Goal: Task Accomplishment & Management: Use online tool/utility

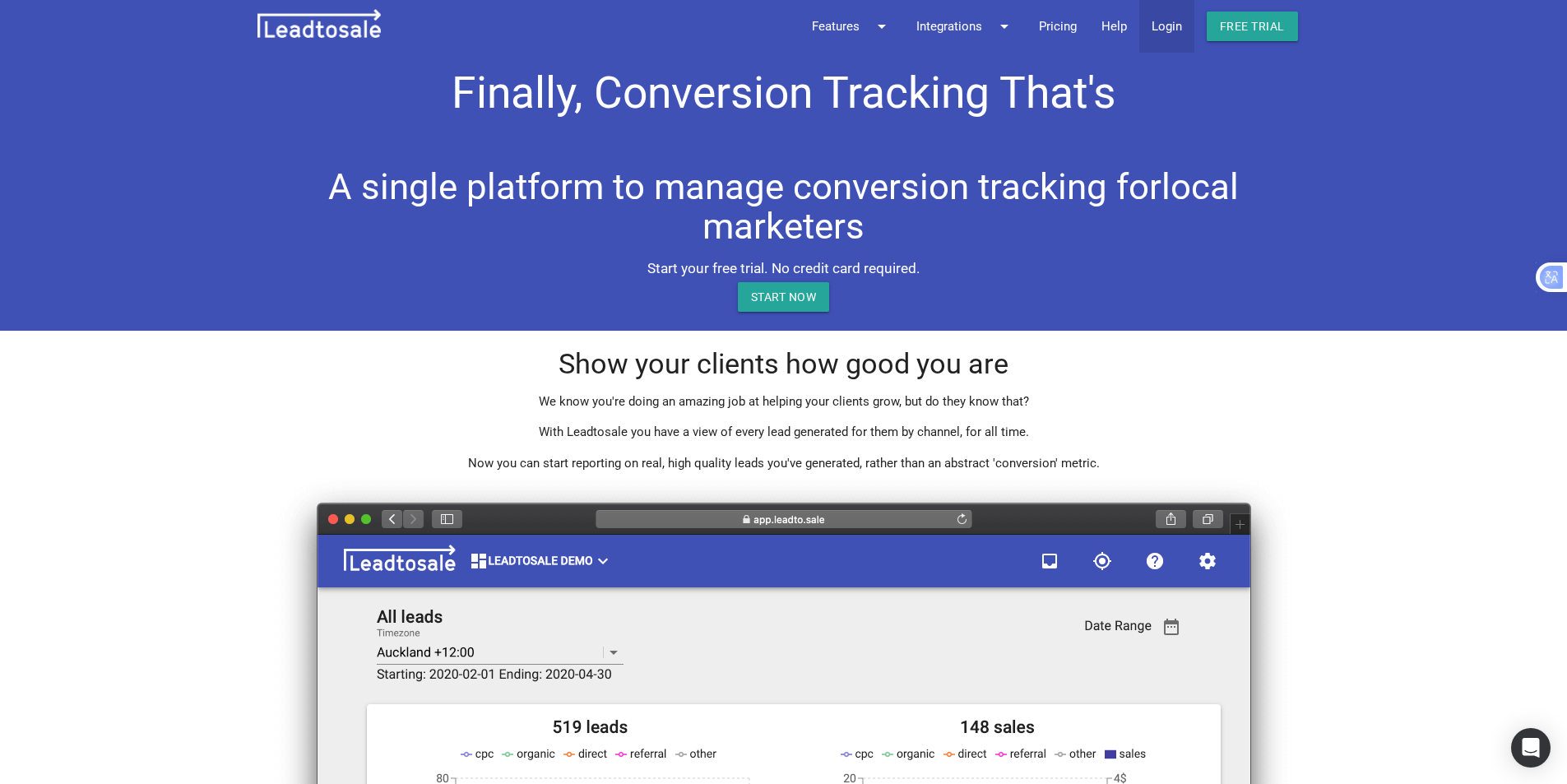
click at [1180, 29] on link "Login" at bounding box center [1167, 26] width 55 height 52
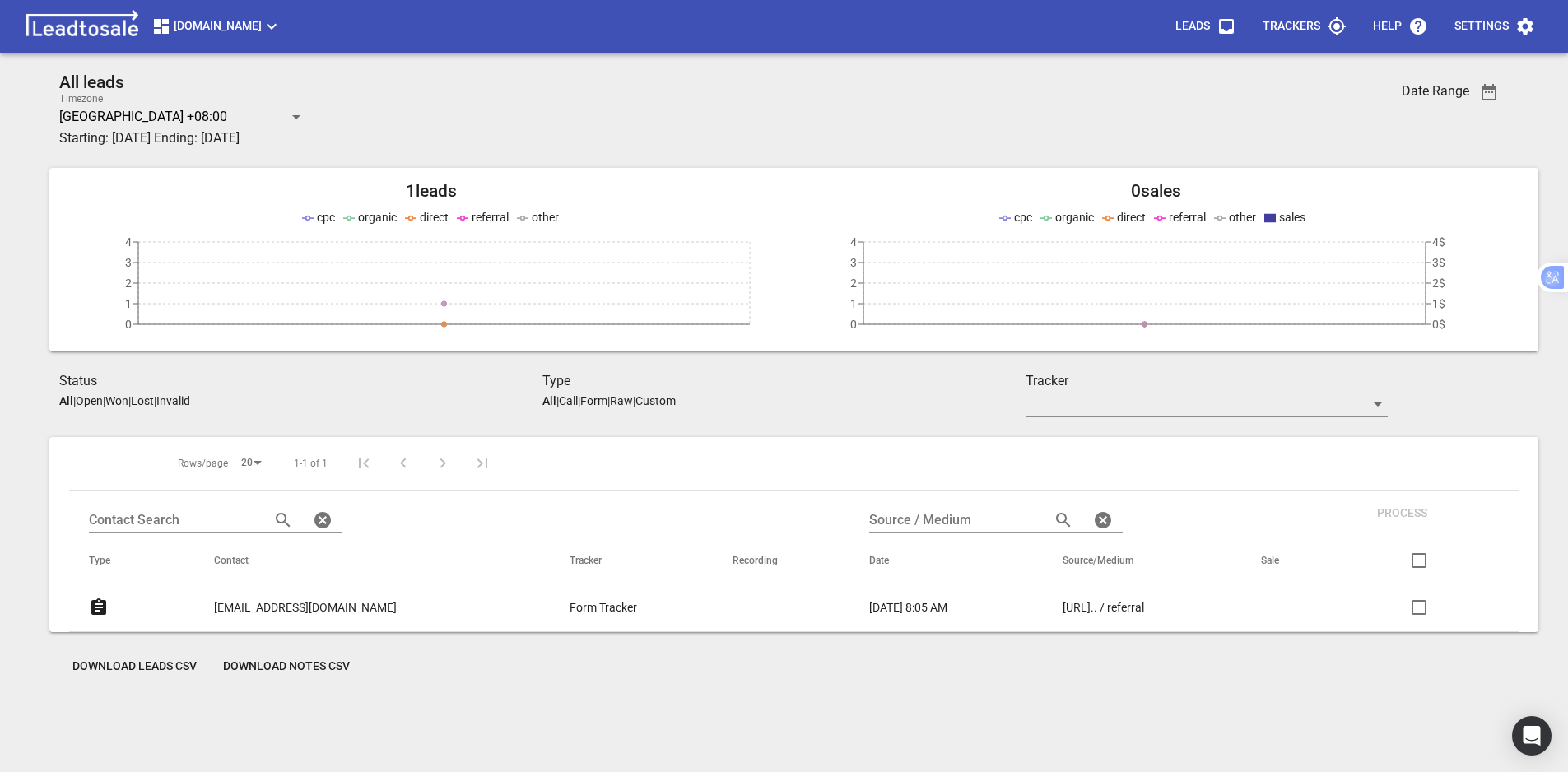
click at [1318, 29] on p "Trackers" at bounding box center [1291, 26] width 58 height 16
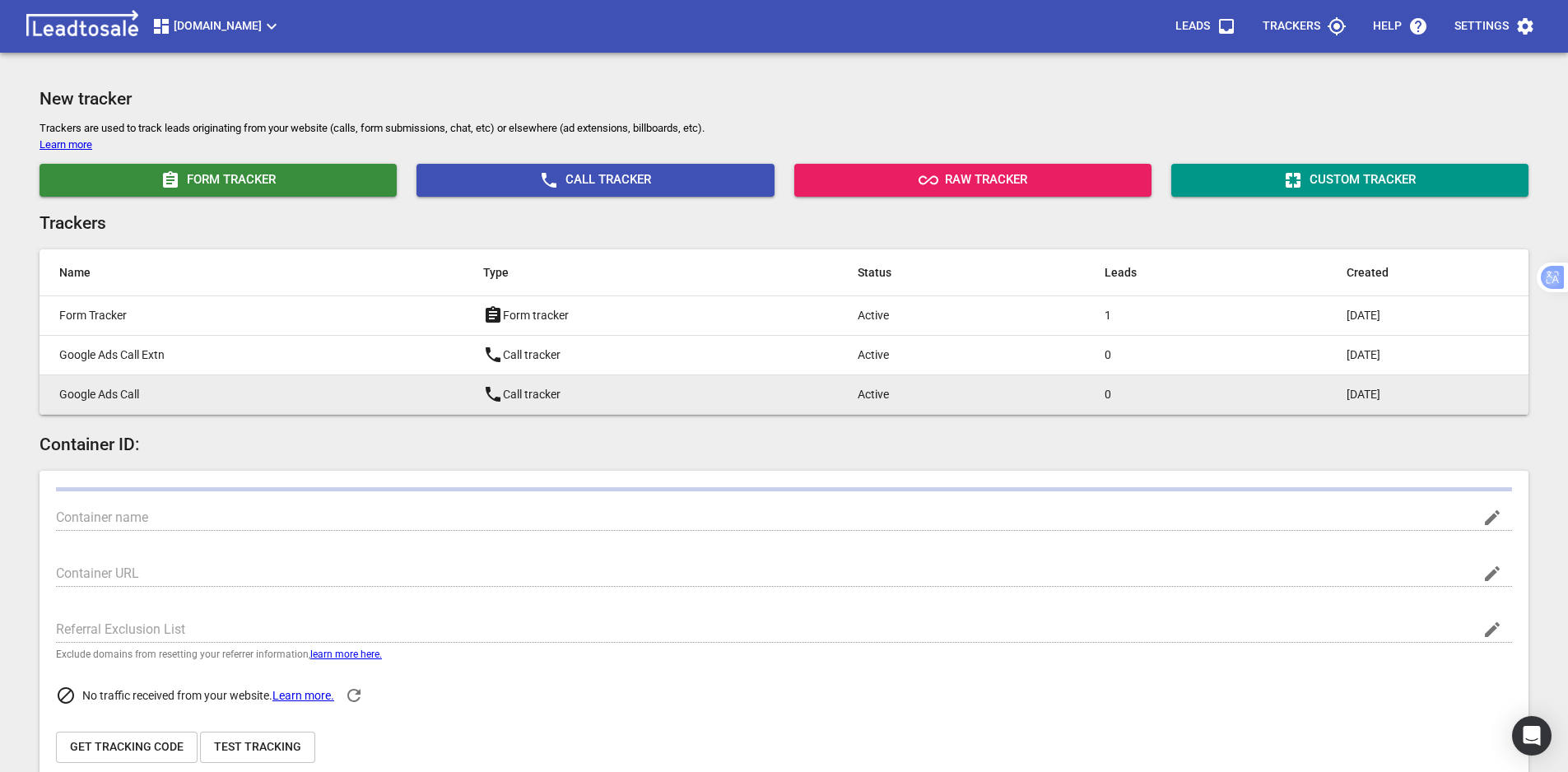
type input "[DOMAIN_NAME]"
type input "G-2E9S8RC6EW"
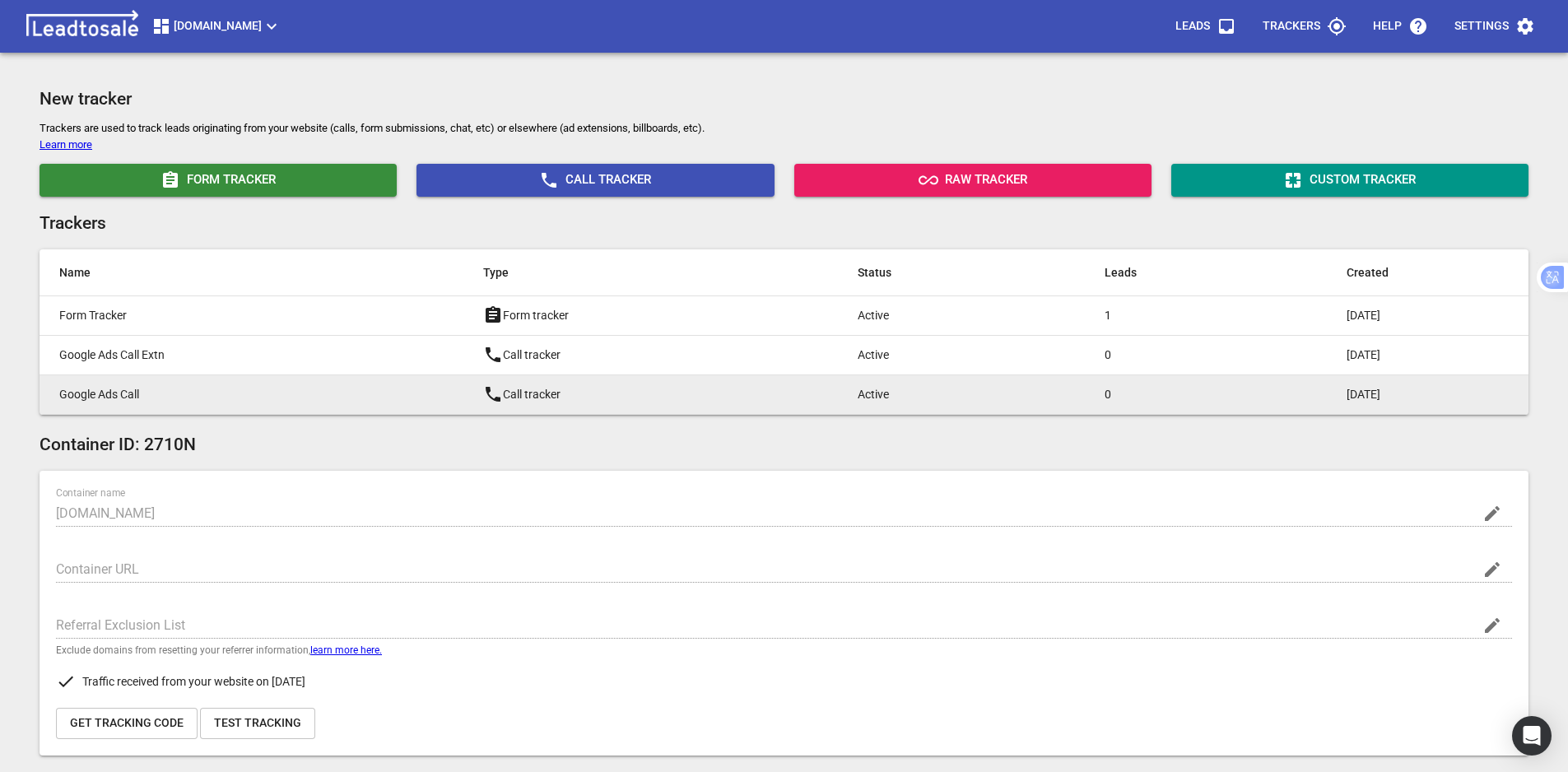
click at [221, 397] on p "Google Ads Call" at bounding box center [239, 394] width 358 height 17
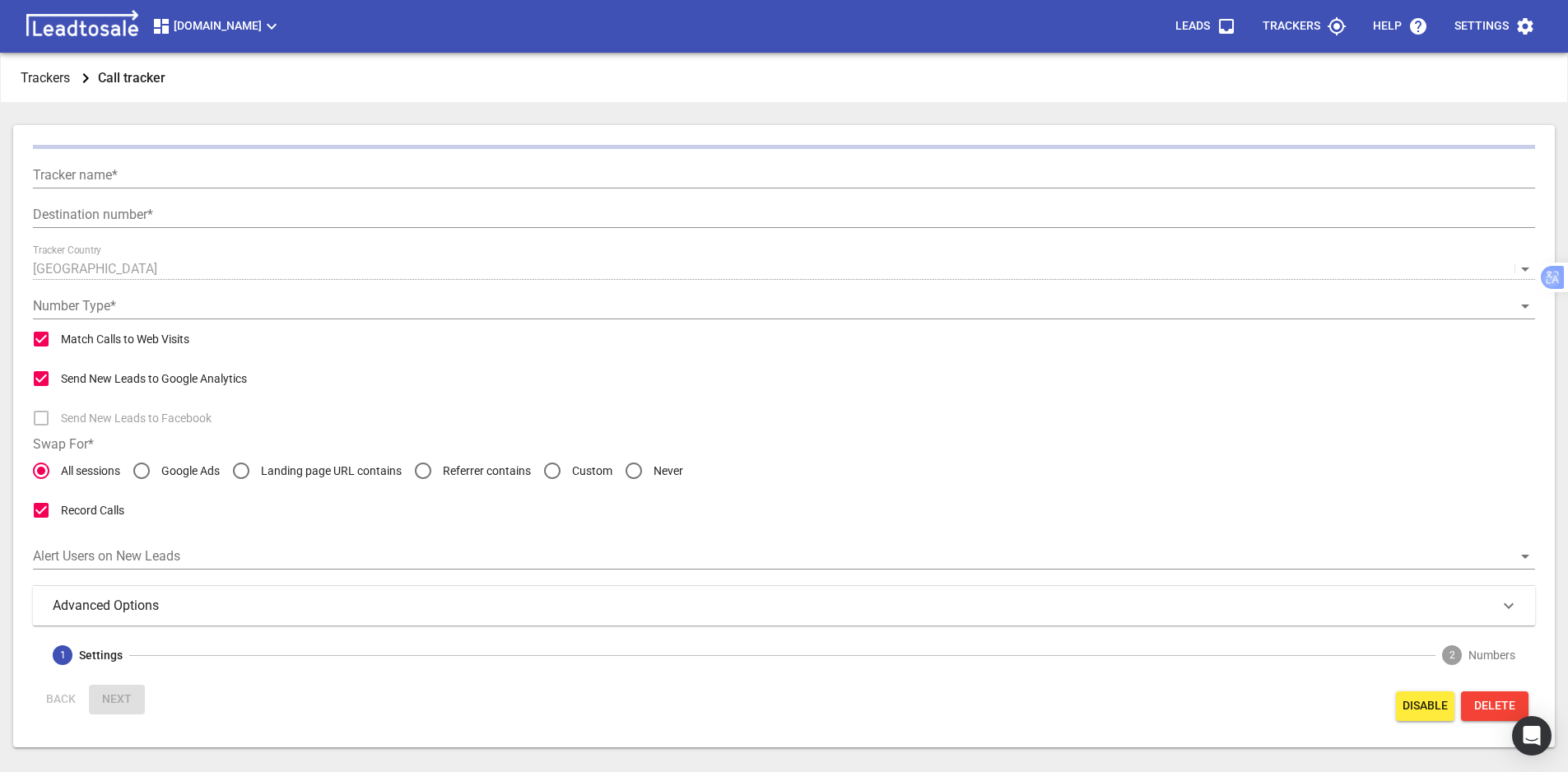
type input "Google Ads Call"
type input "[PHONE_NUMBER]"
radio input "false"
radio input "true"
type input "Call from Google Ads"
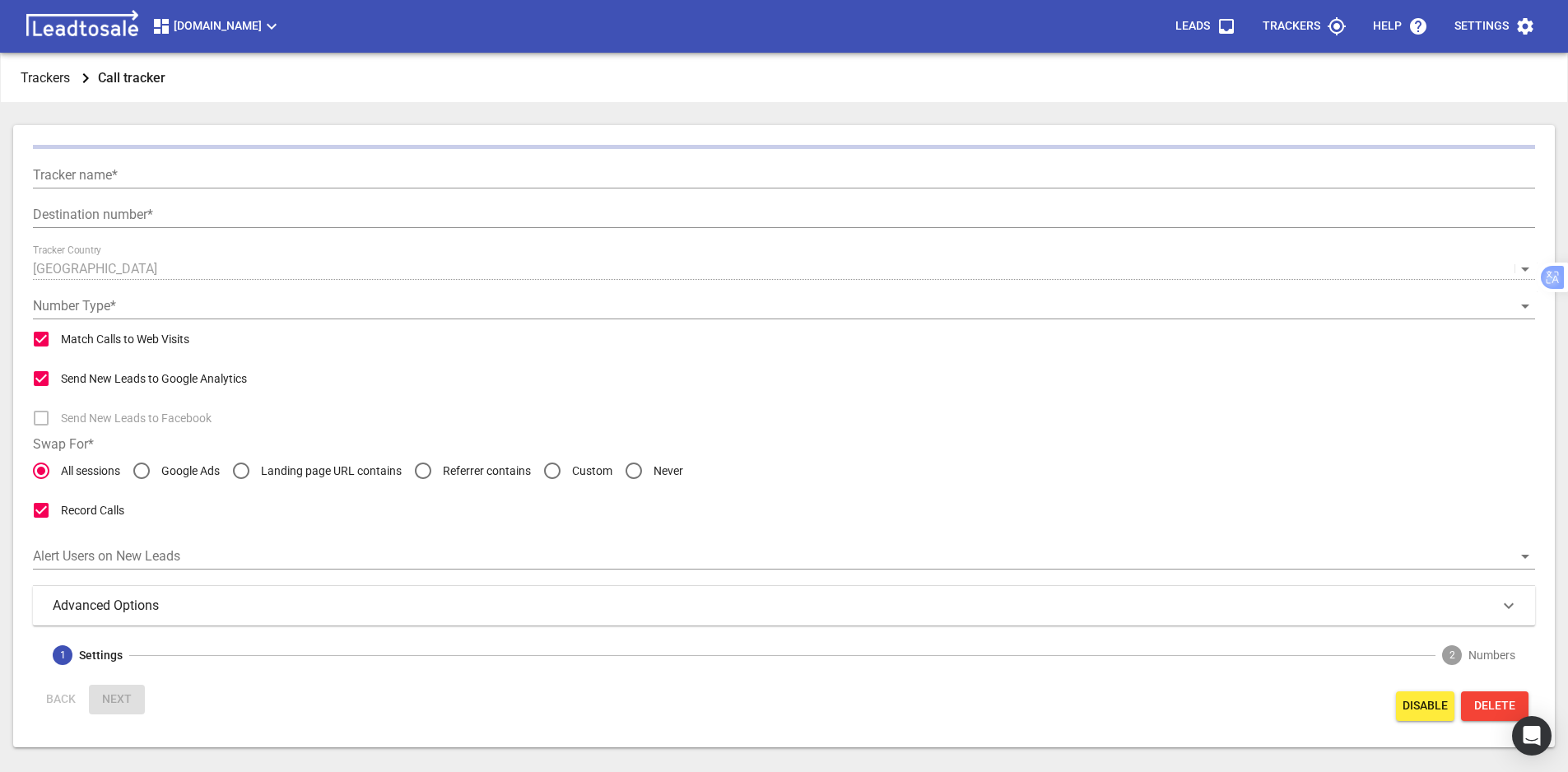
type input "5"
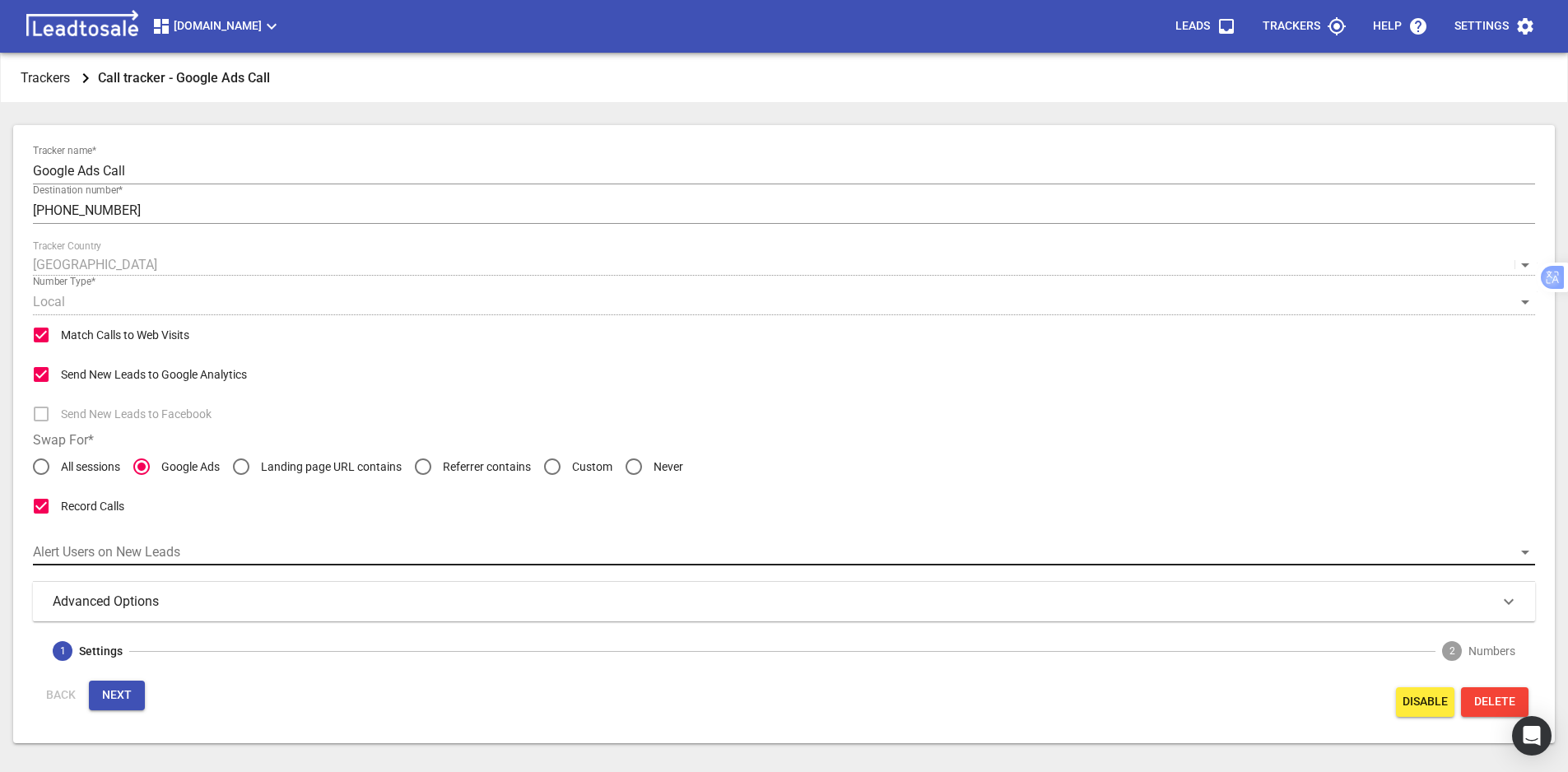
scroll to position [53, 0]
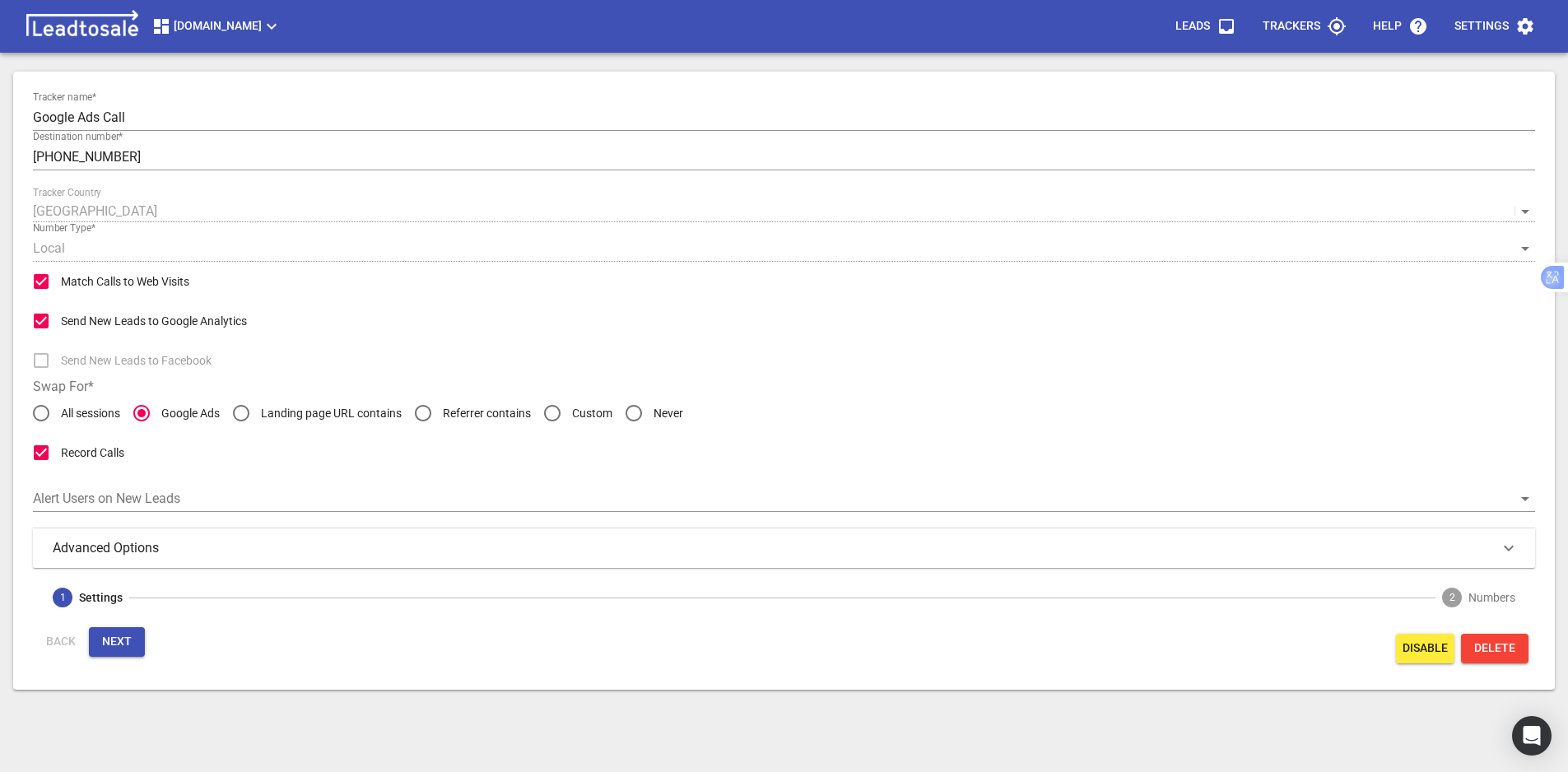
click at [117, 650] on button "Next" at bounding box center [117, 642] width 56 height 30
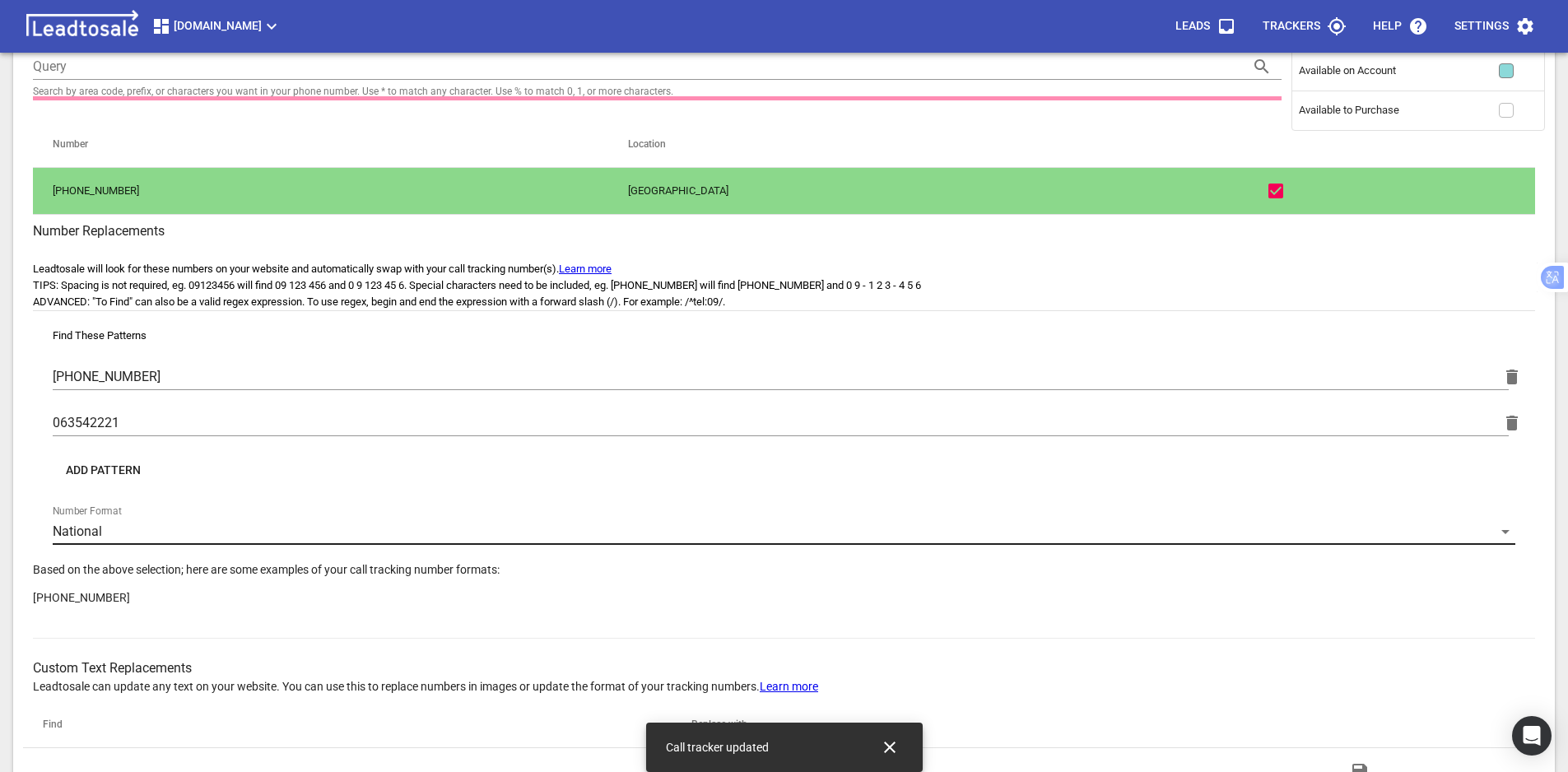
scroll to position [218, 0]
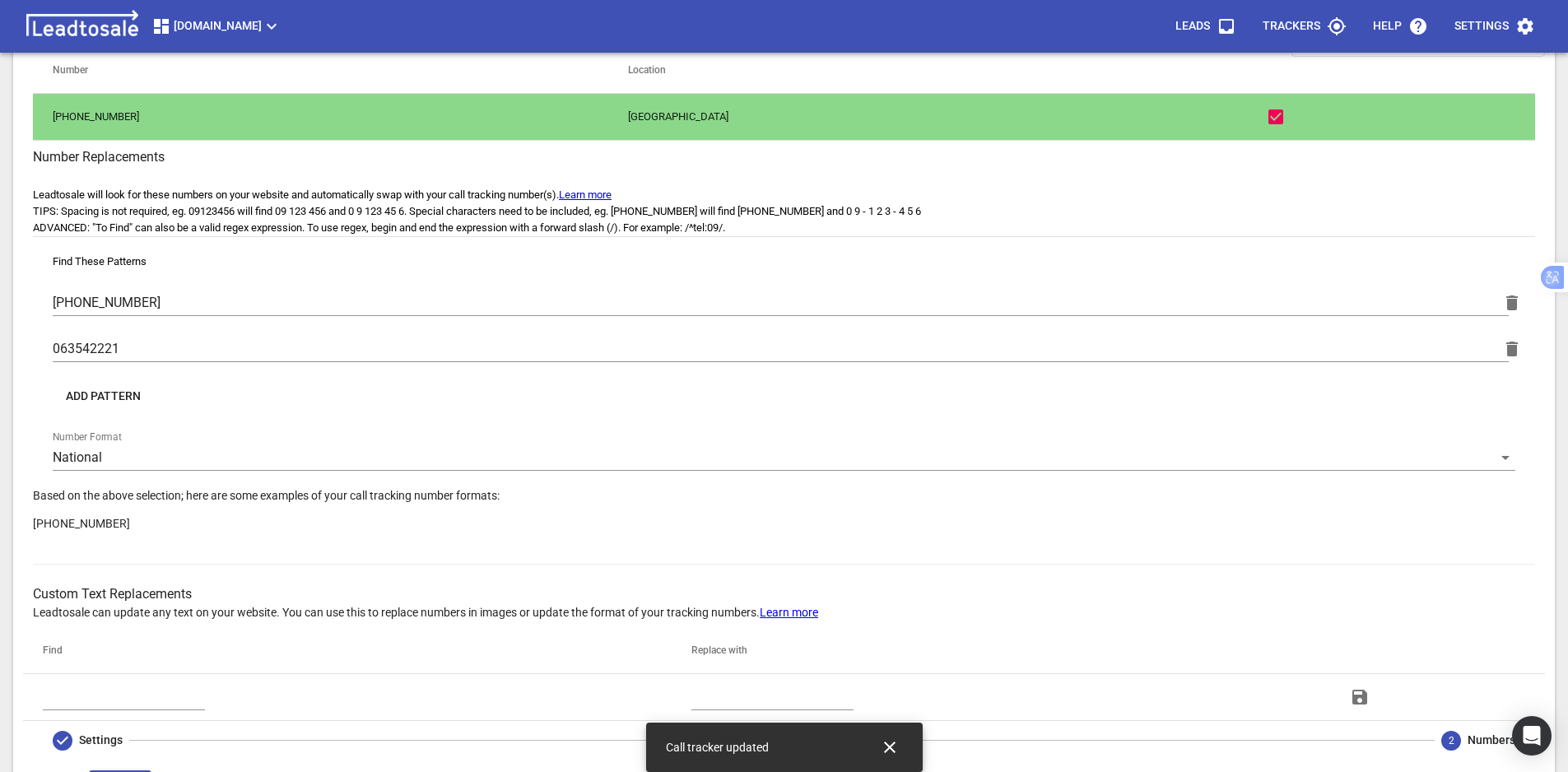
click at [103, 398] on span "Add Pattern" at bounding box center [103, 397] width 75 height 16
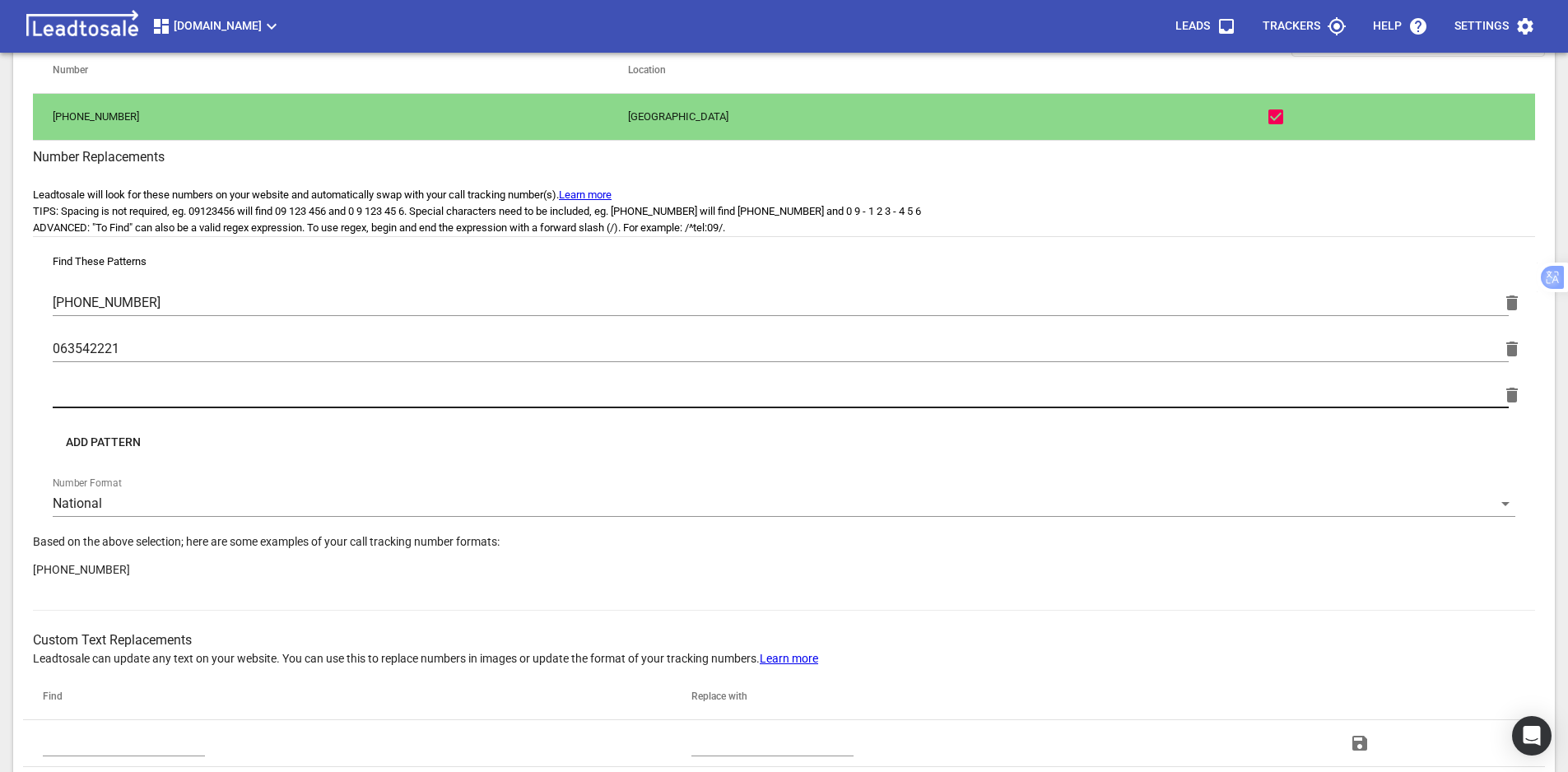
click at [163, 395] on input "text" at bounding box center [780, 394] width 1456 height 26
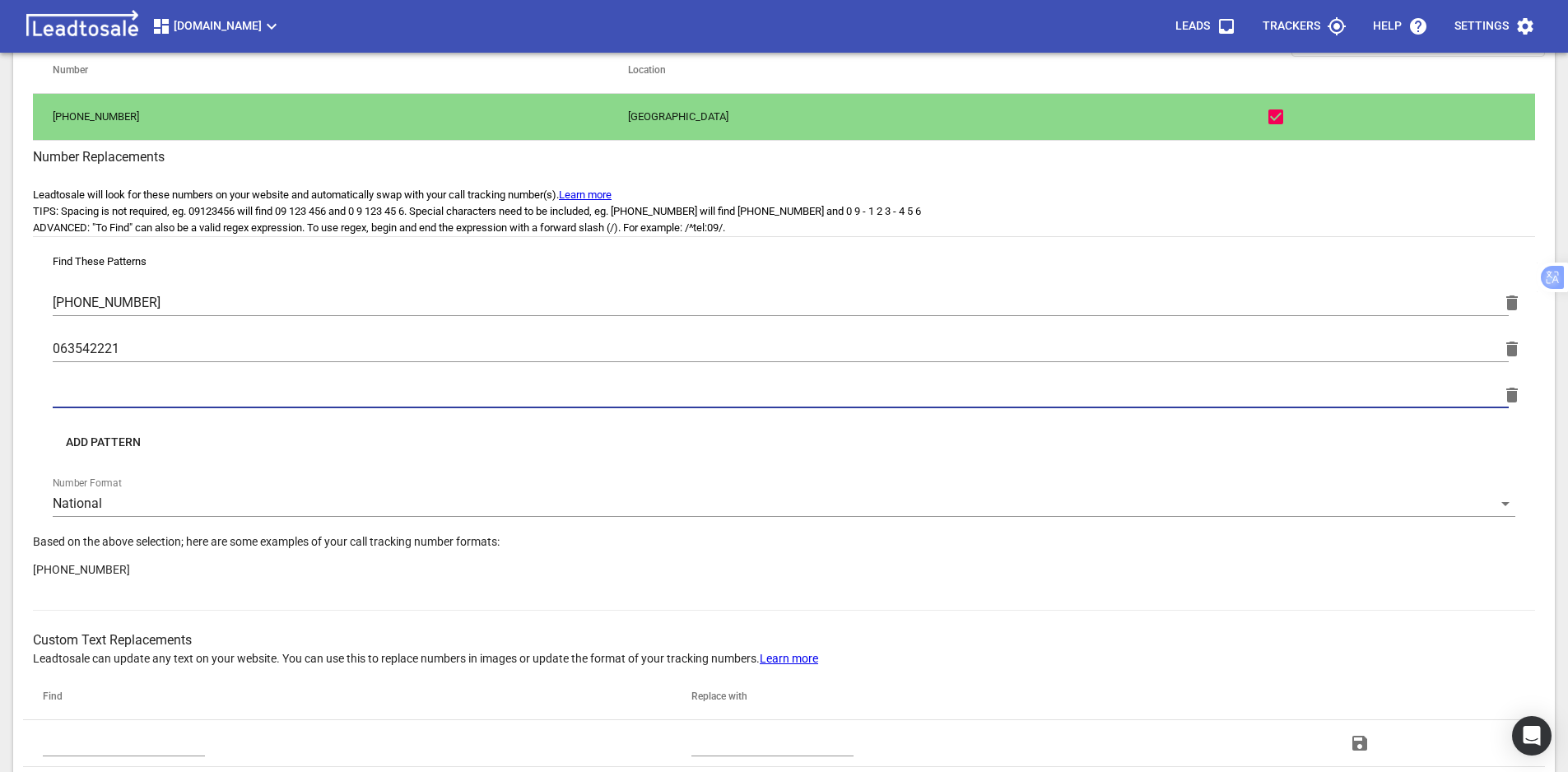
paste input "0800 825 463"
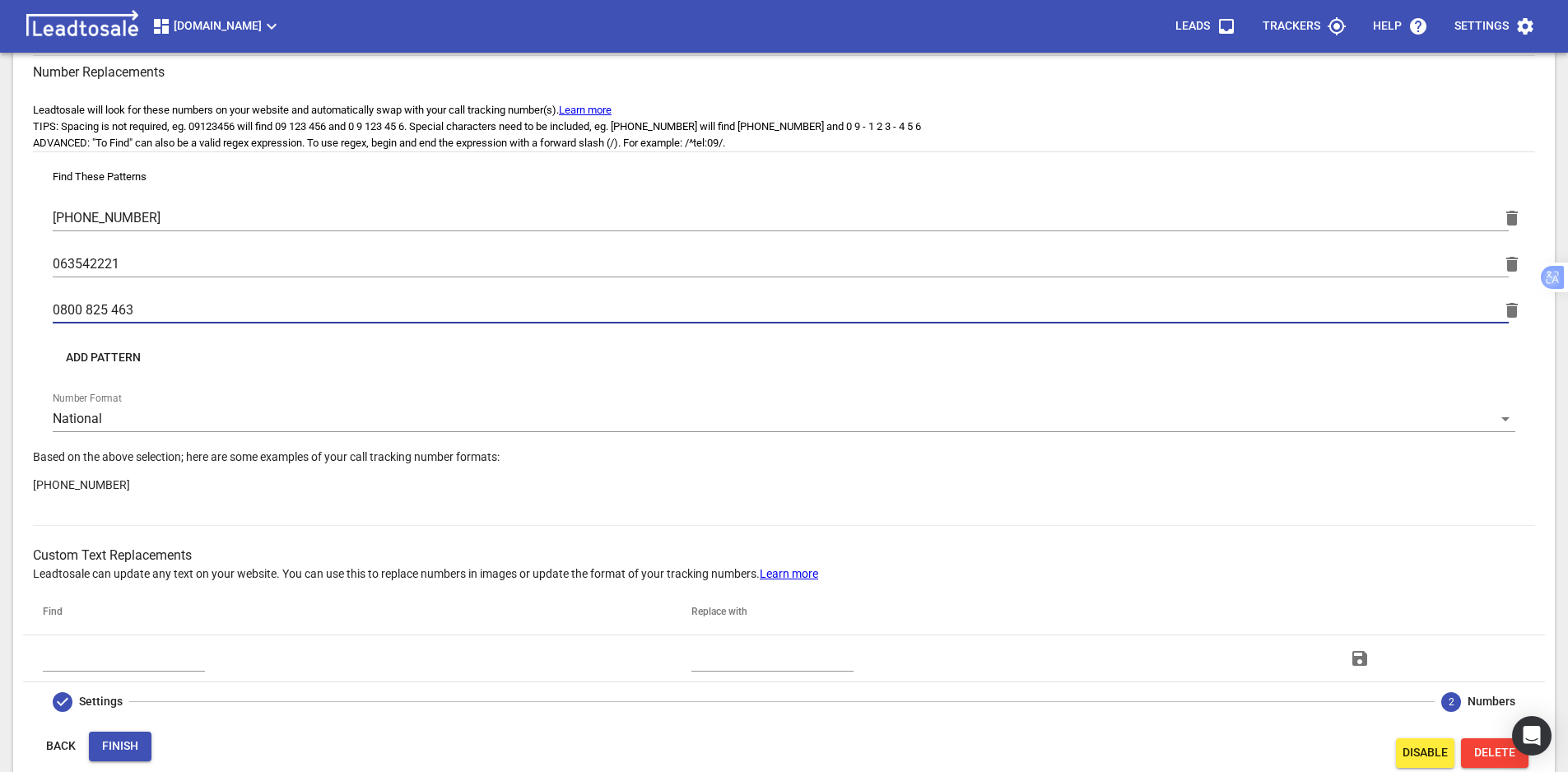
scroll to position [801, 0]
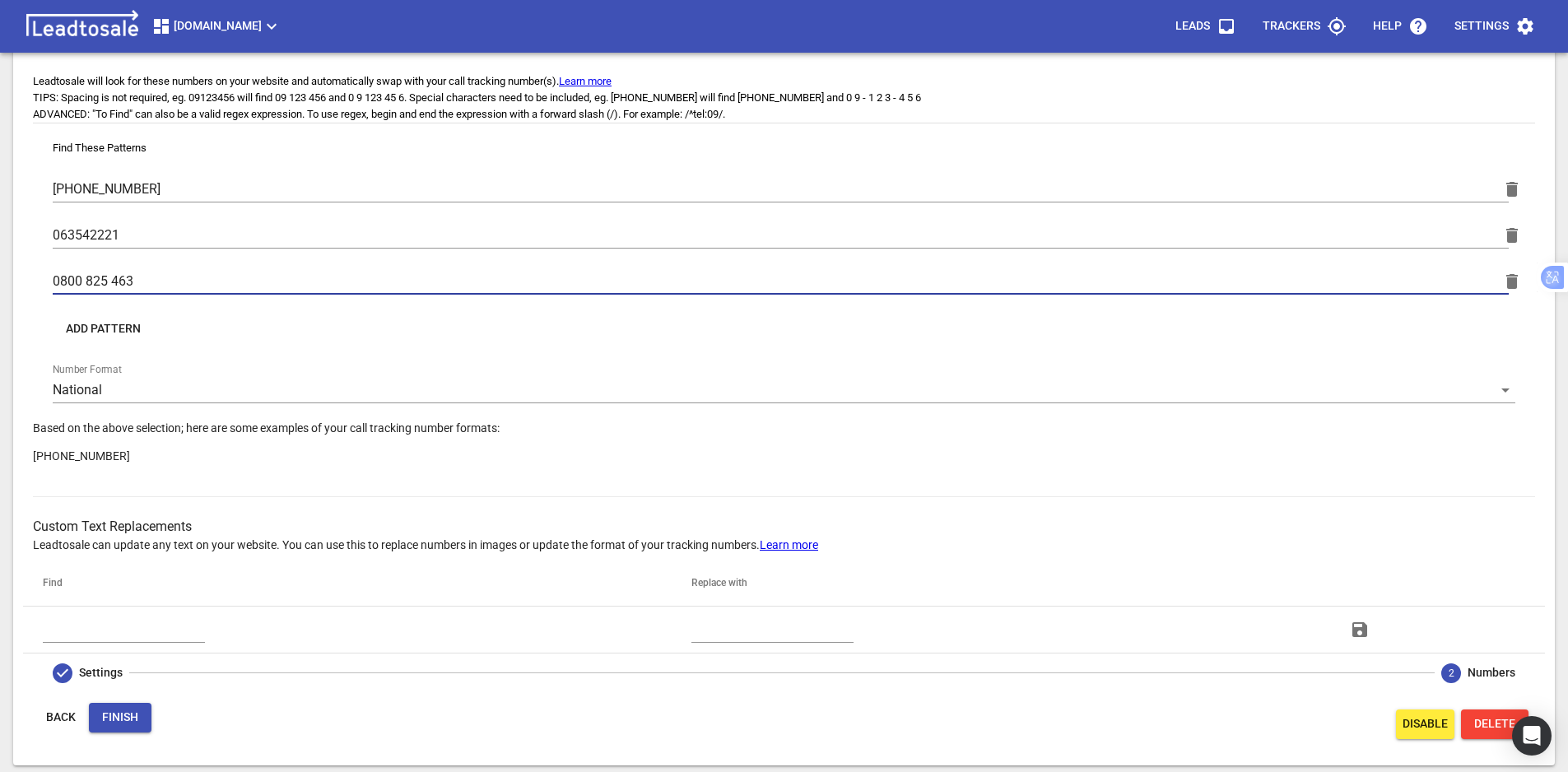
type input "0800 825 463"
click at [120, 714] on span "Finish" at bounding box center [120, 718] width 36 height 16
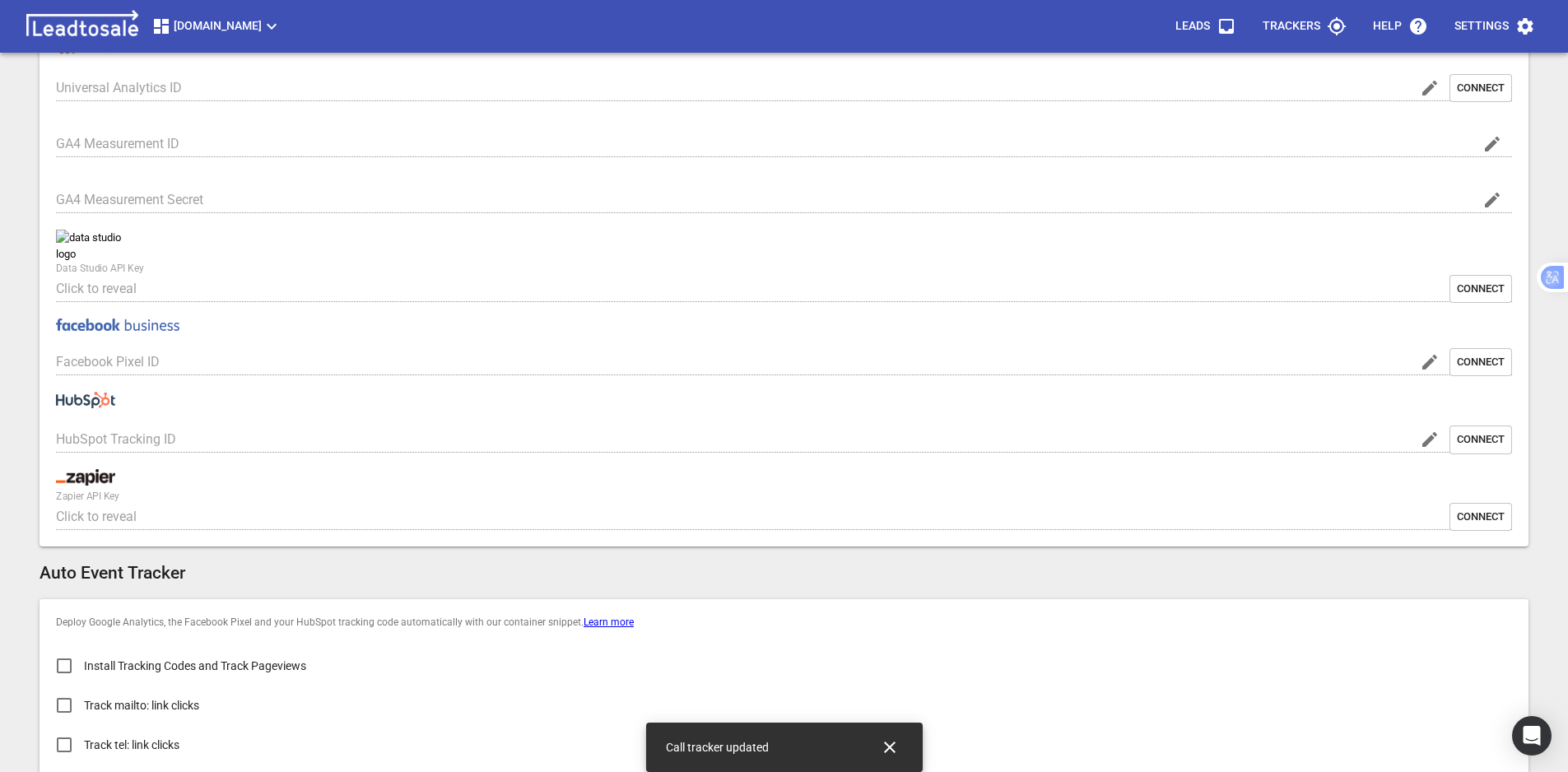
type input "[DOMAIN_NAME]"
type input "G-2E9S8RC6EW"
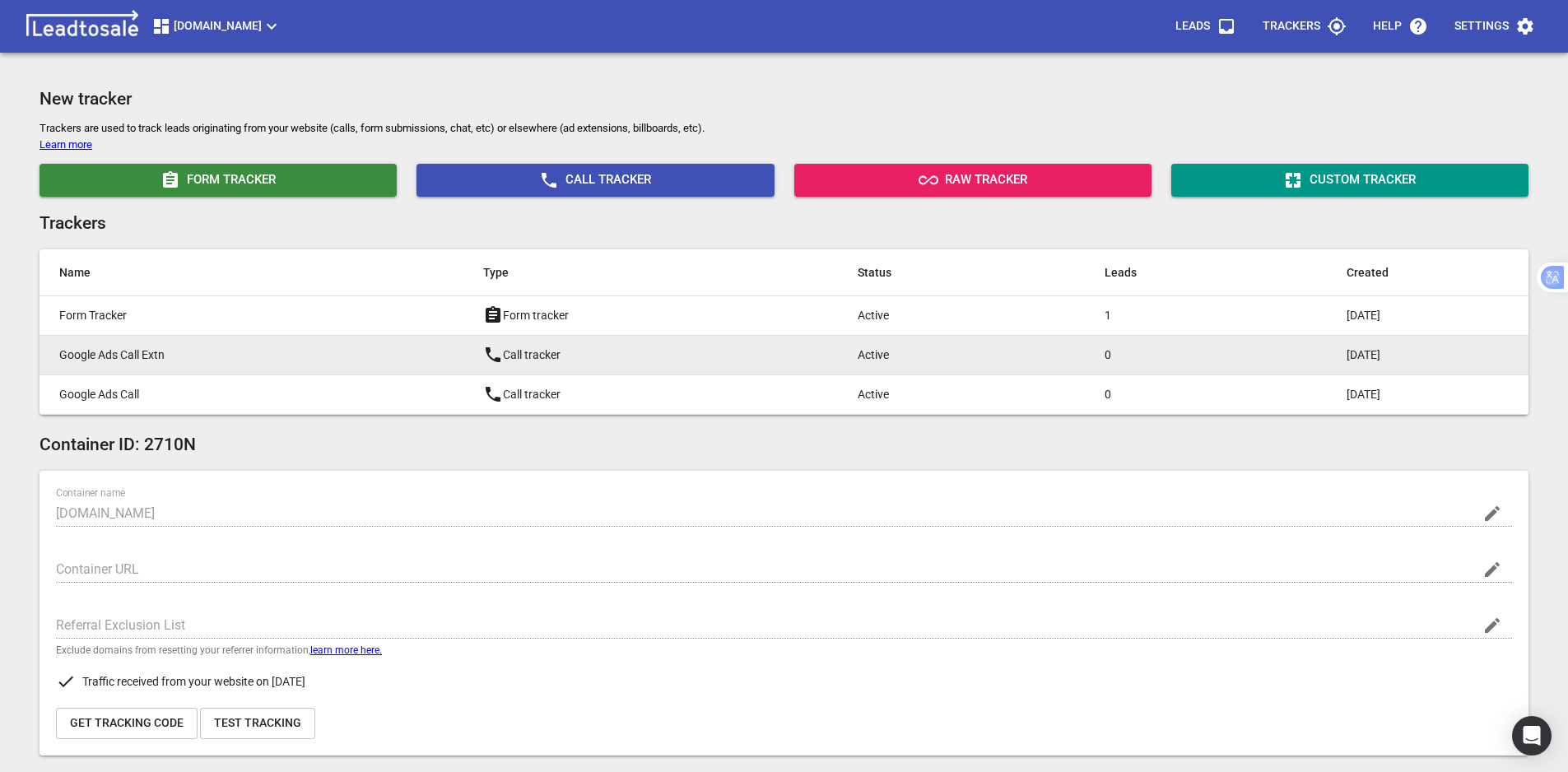
click at [206, 349] on p "Google Ads Call Extn" at bounding box center [239, 354] width 358 height 17
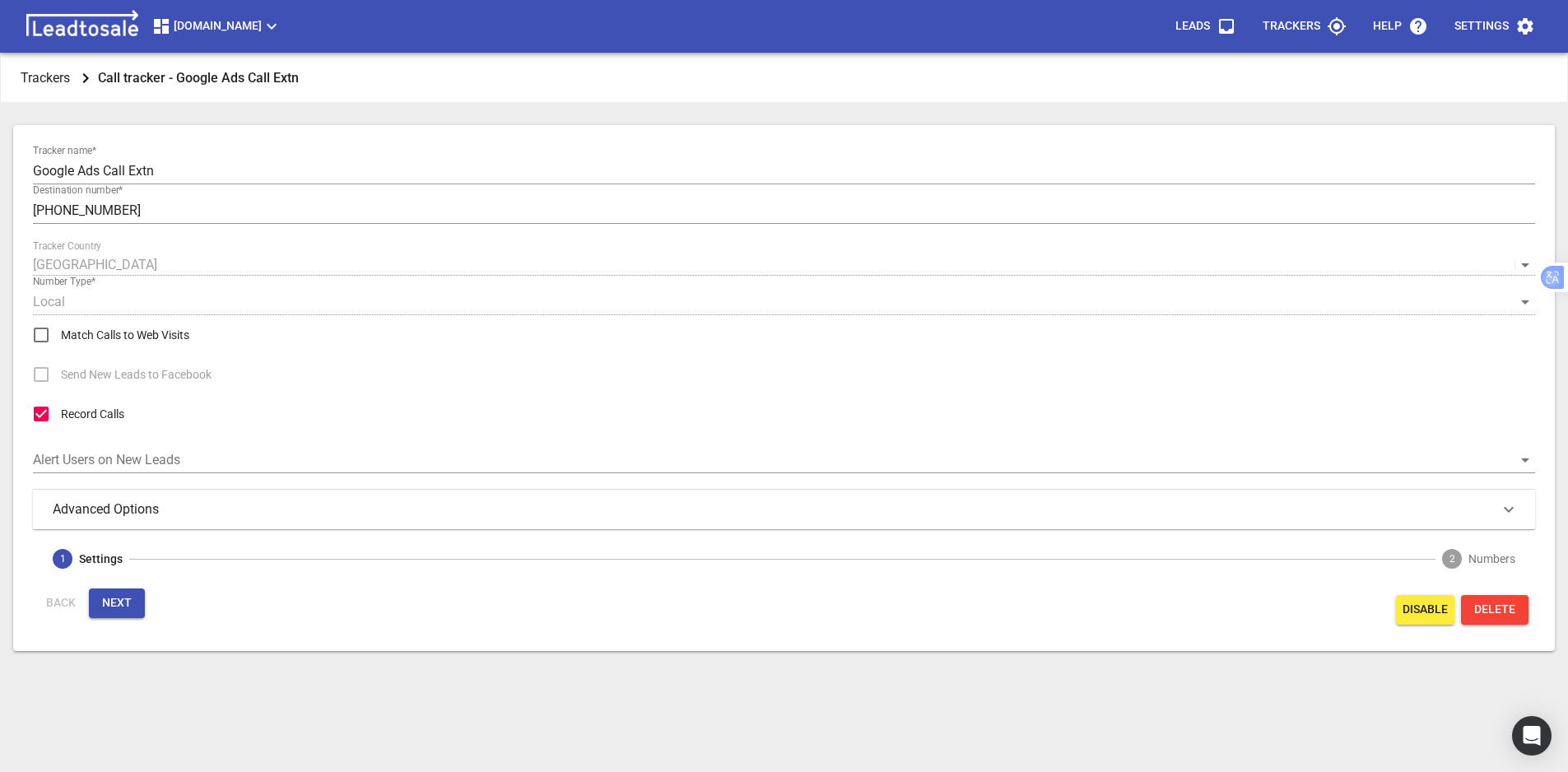
click at [114, 606] on span "Next" at bounding box center [117, 603] width 30 height 16
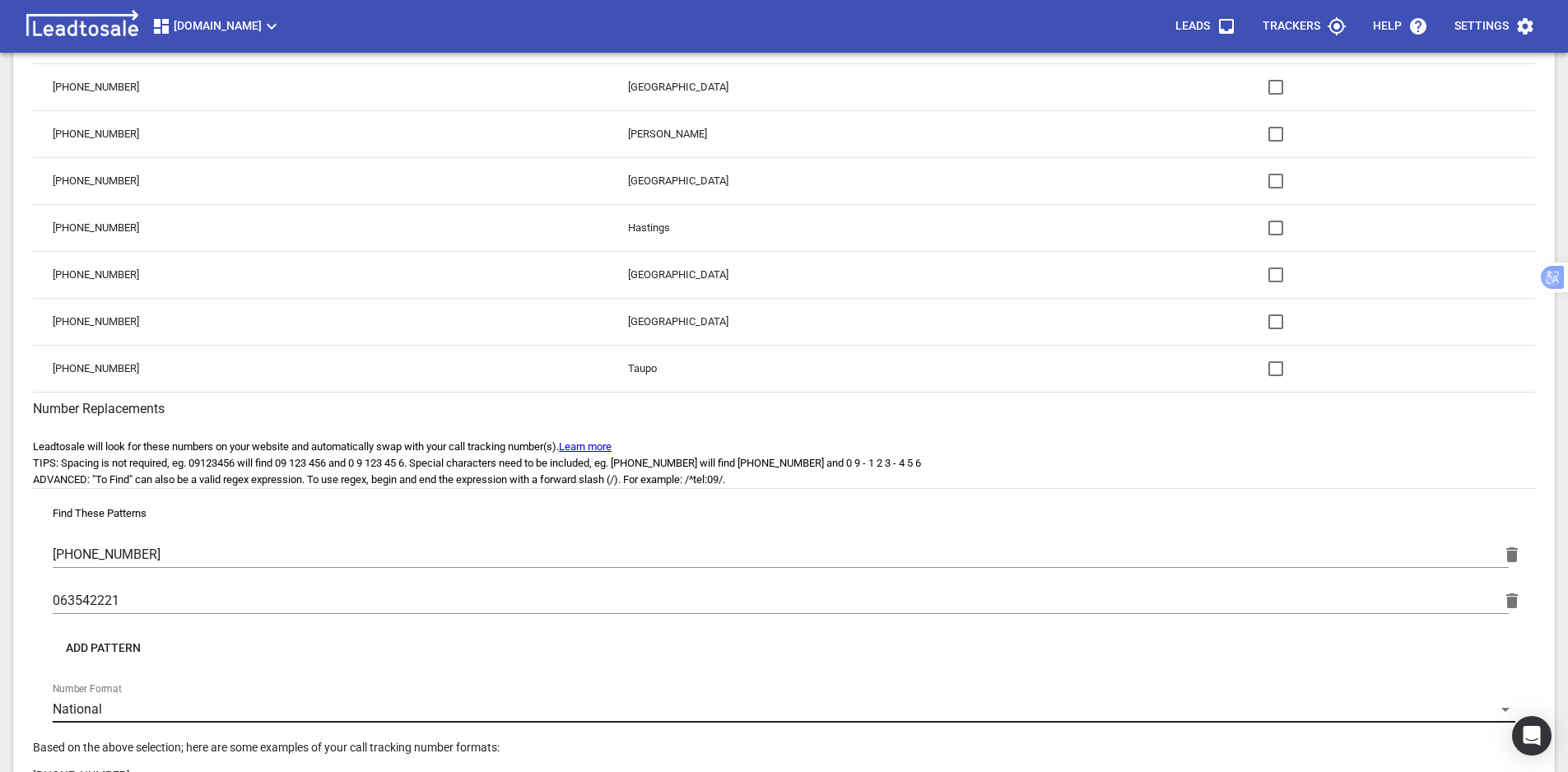
scroll to position [532, 0]
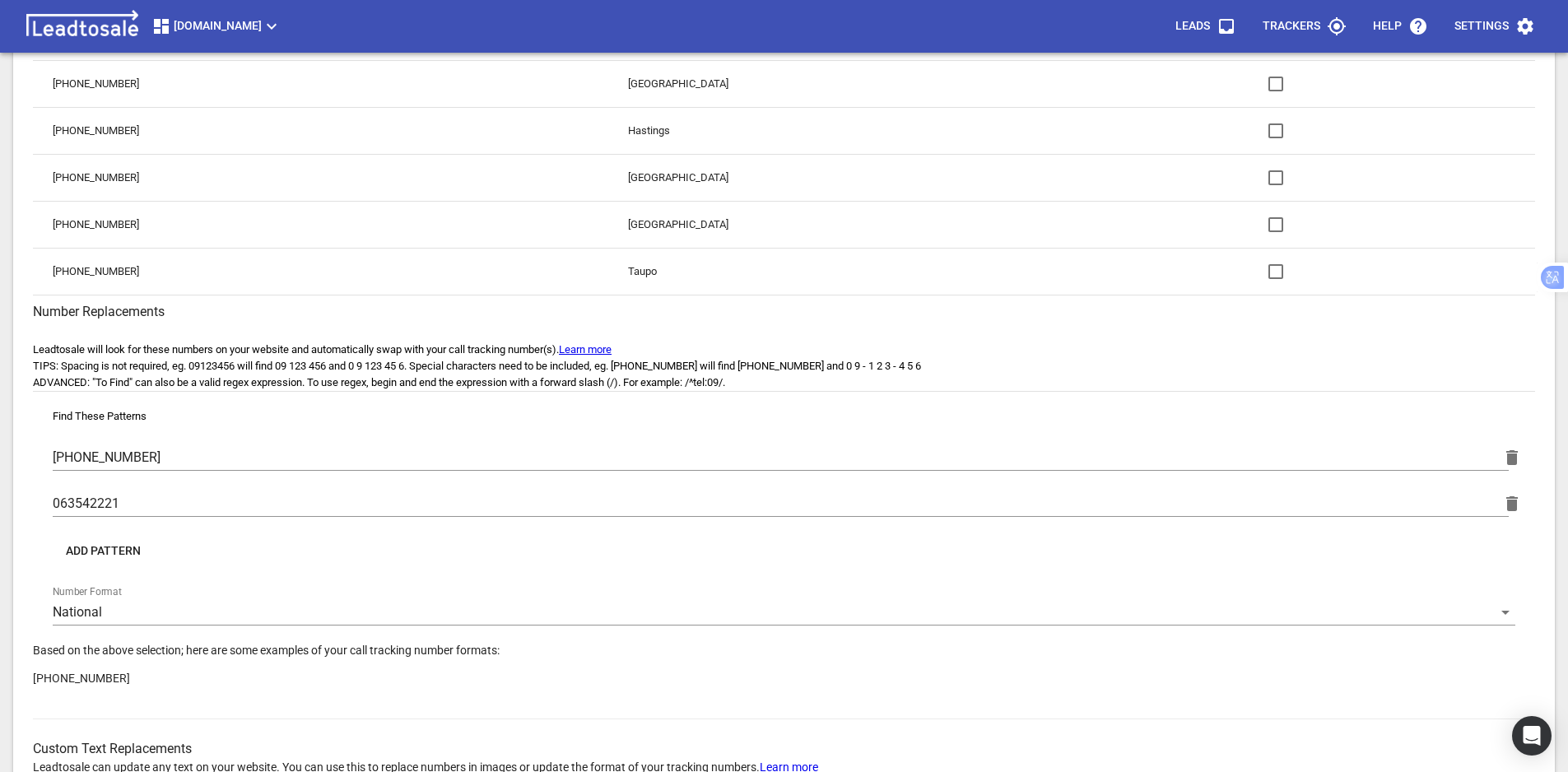
click at [128, 550] on span "Add Pattern" at bounding box center [103, 551] width 75 height 16
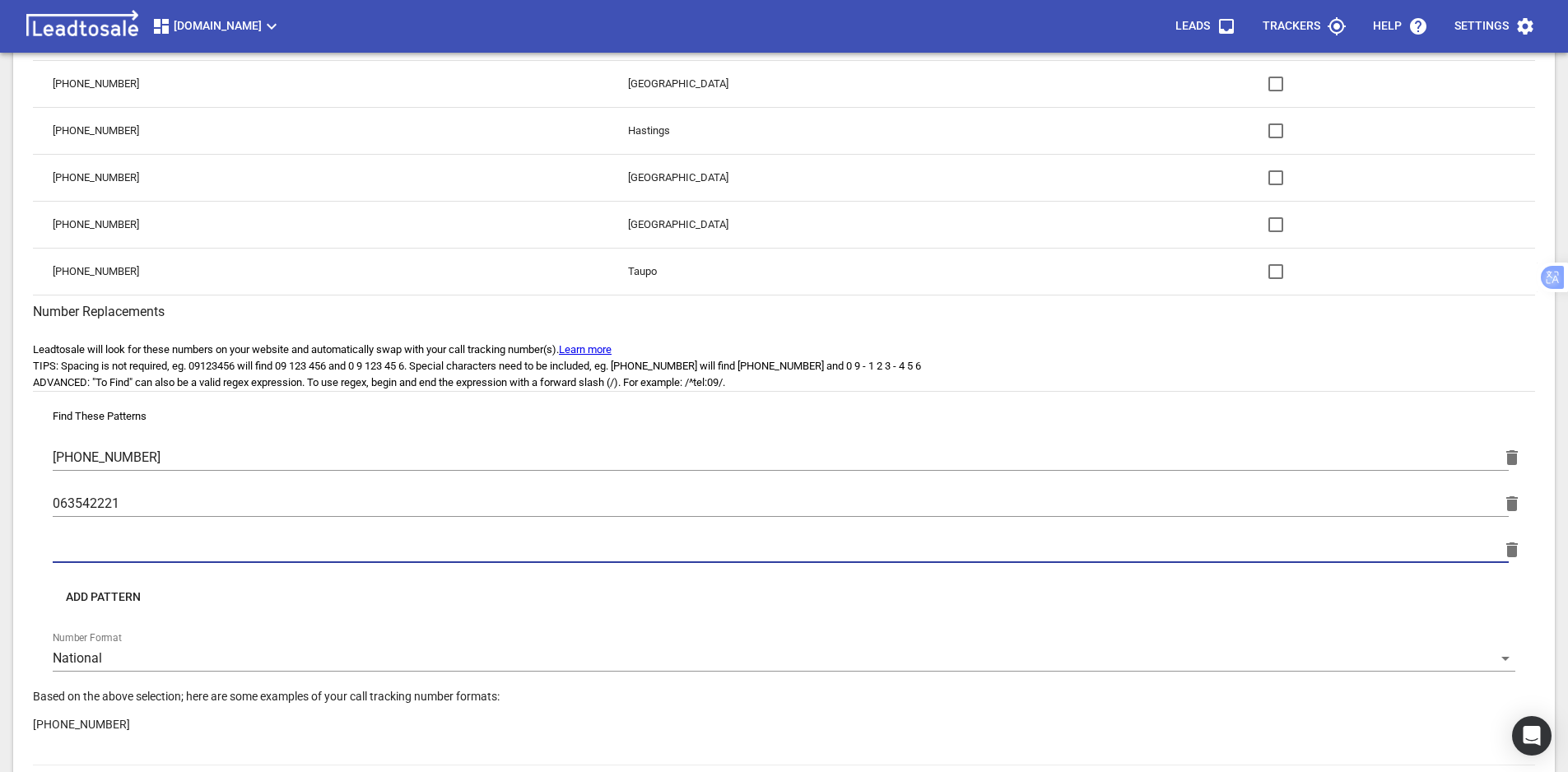
click at [160, 547] on input "text" at bounding box center [780, 550] width 1456 height 26
paste input "0800 825 463"
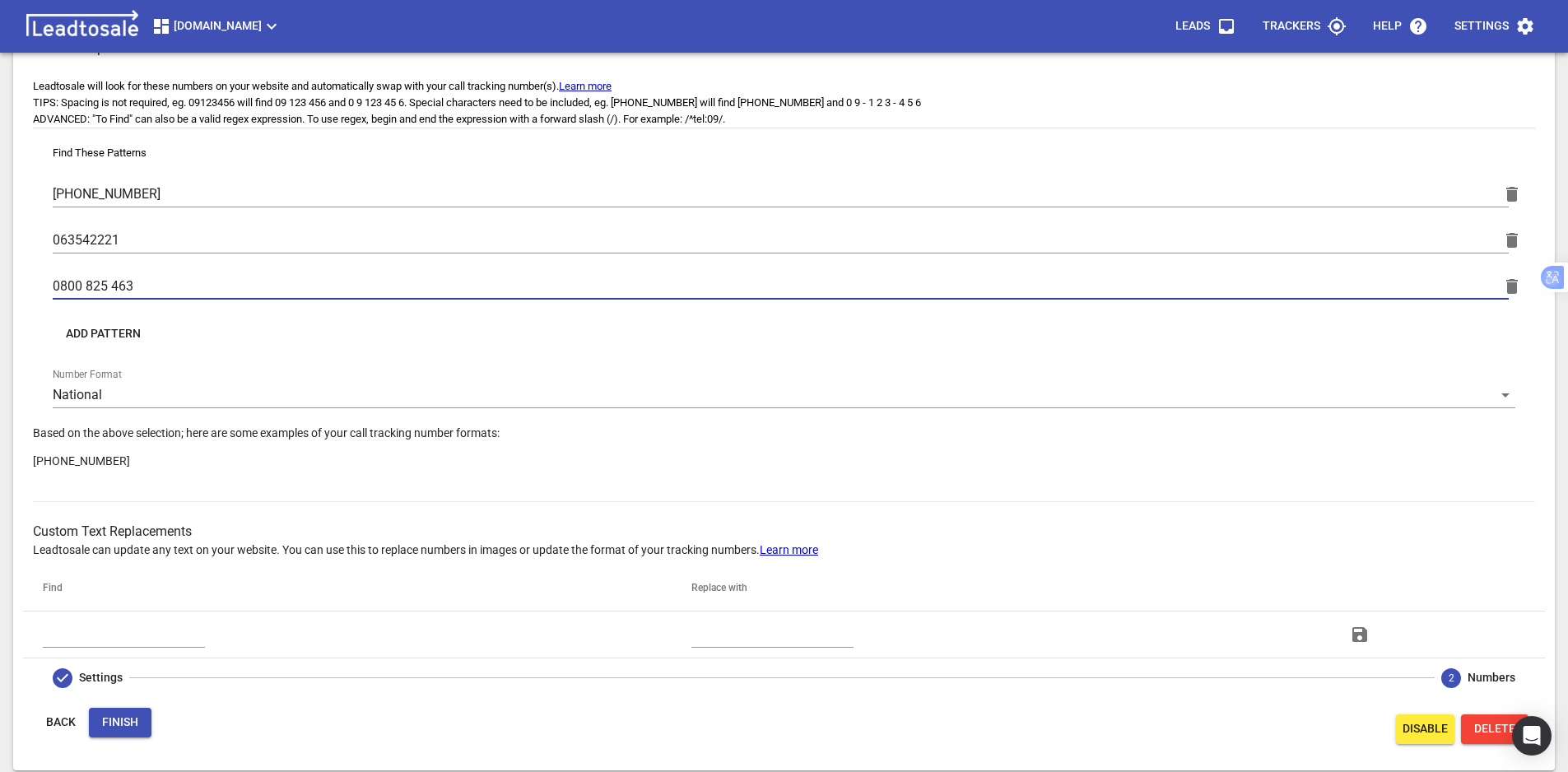
scroll to position [801, 0]
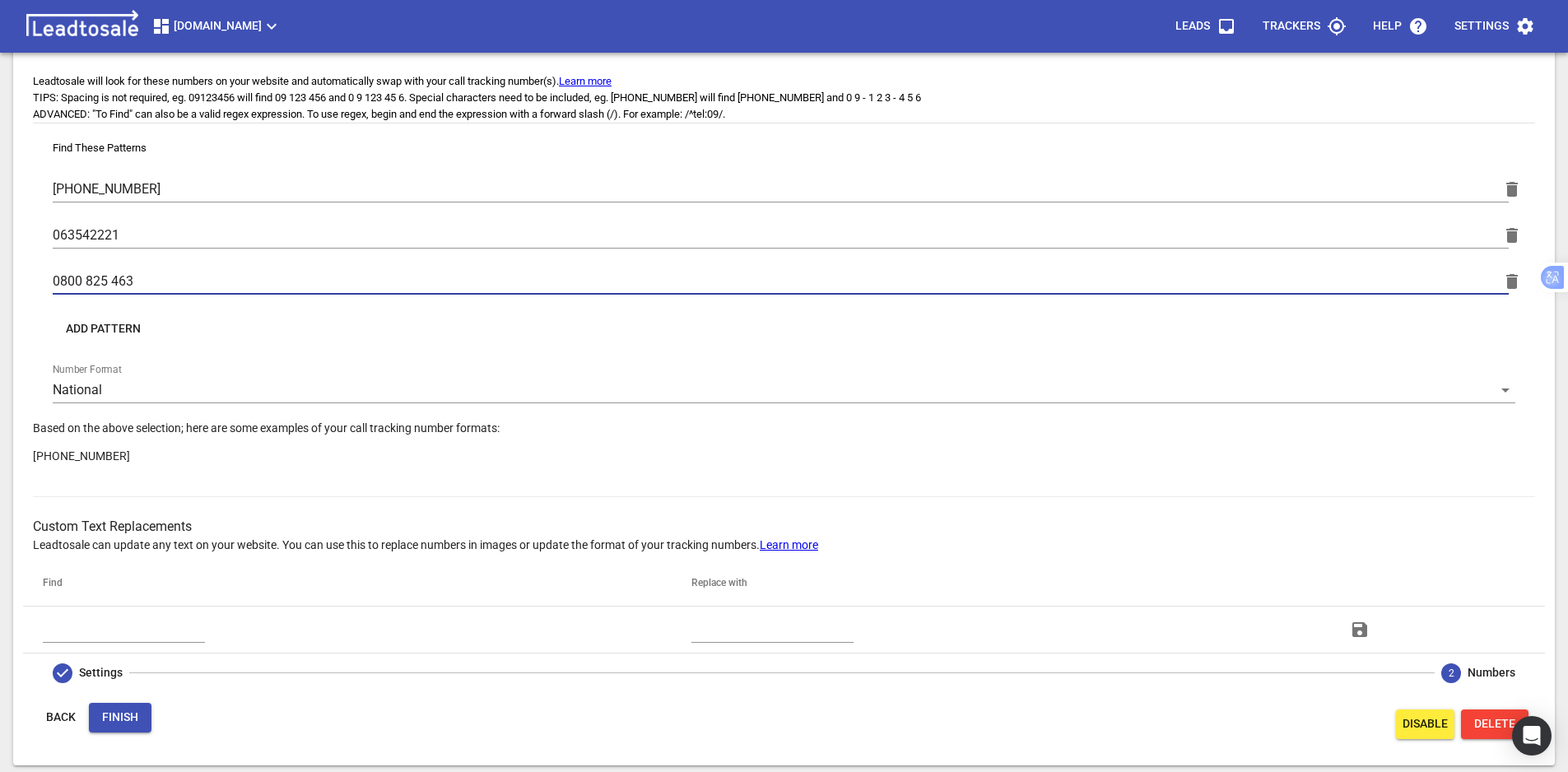
type input "0800 825 463"
click at [133, 716] on span "Finish" at bounding box center [120, 718] width 36 height 16
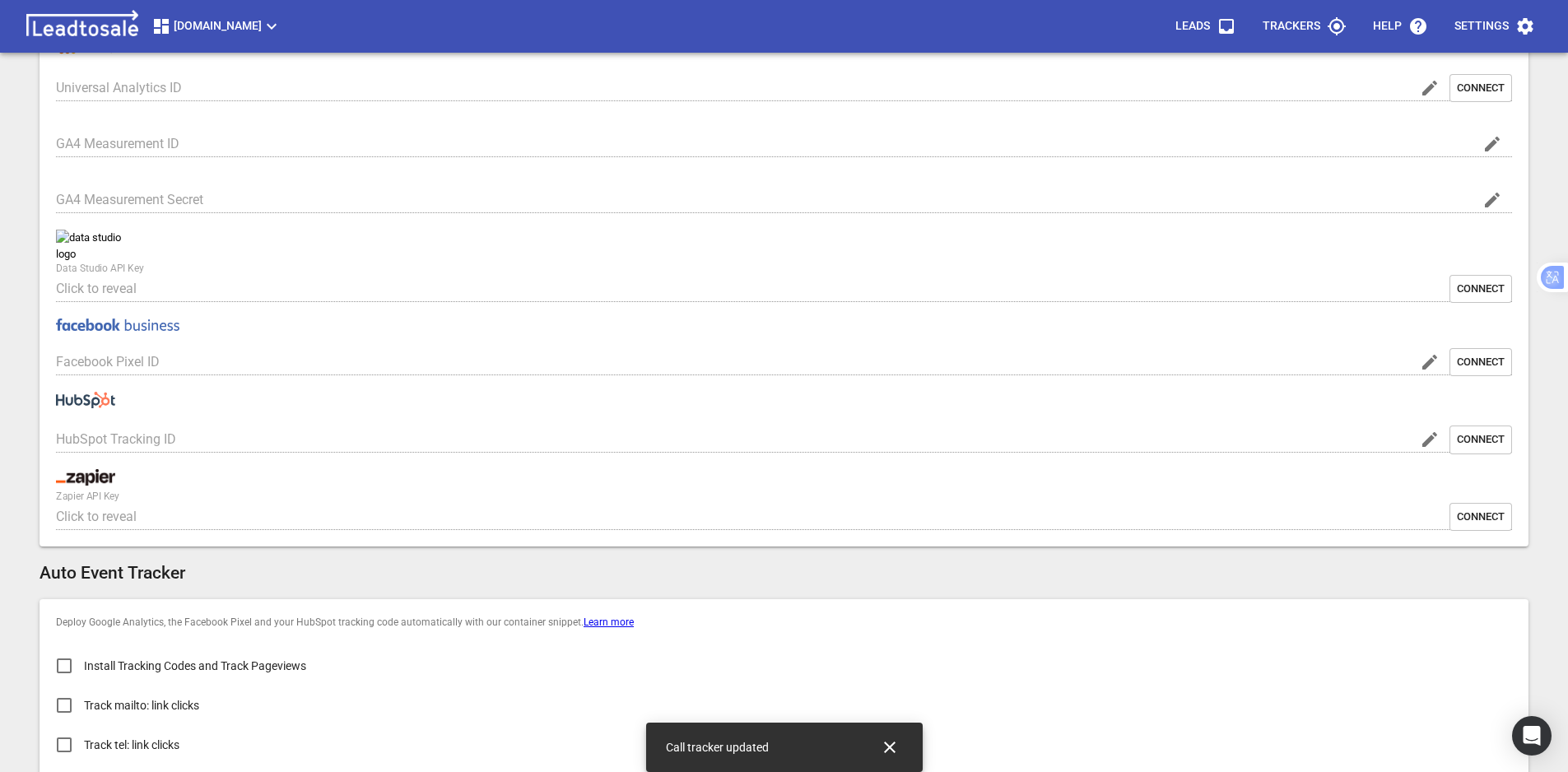
type input "[DOMAIN_NAME]"
type input "G-2E9S8RC6EW"
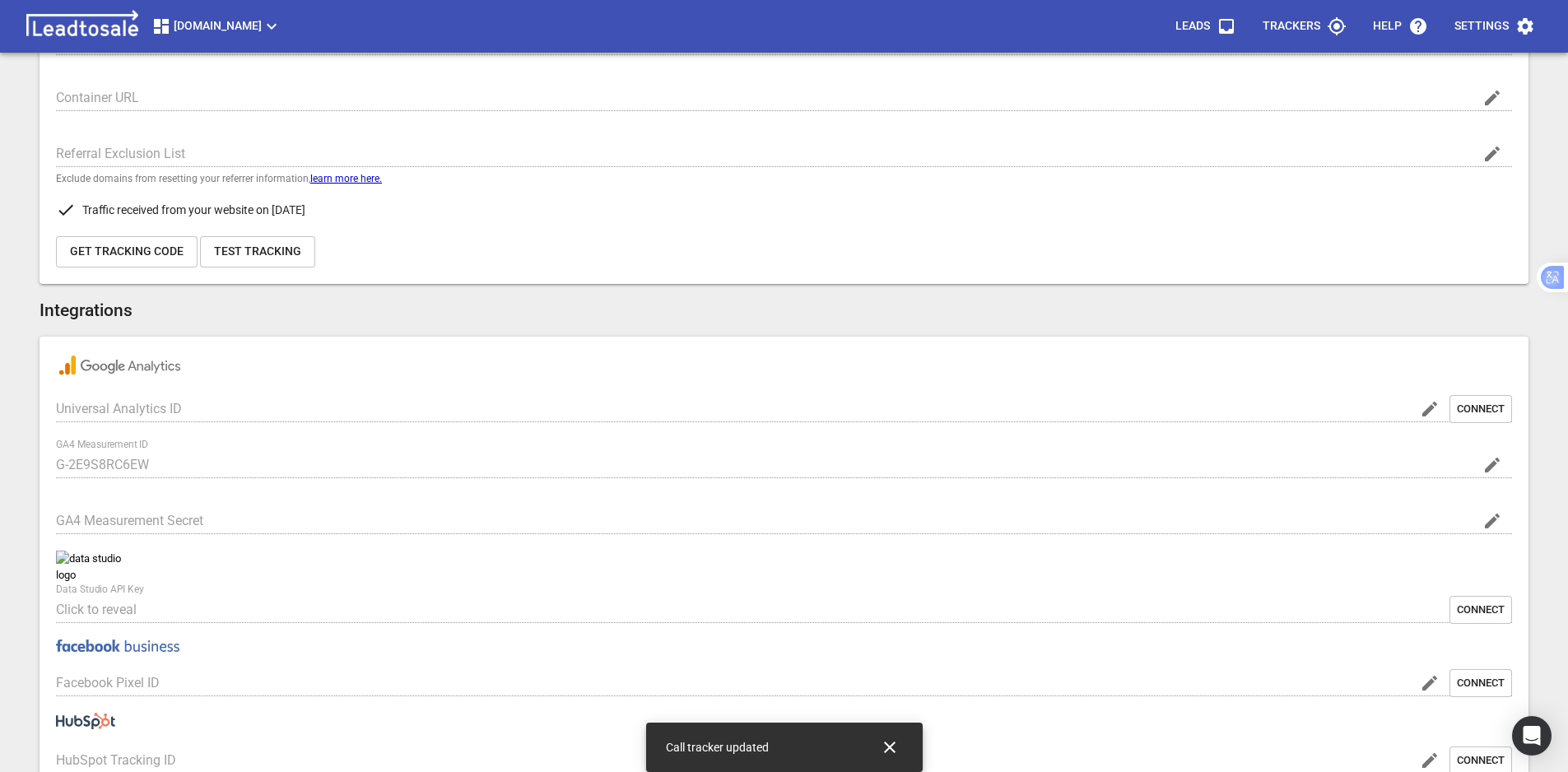
scroll to position [142, 0]
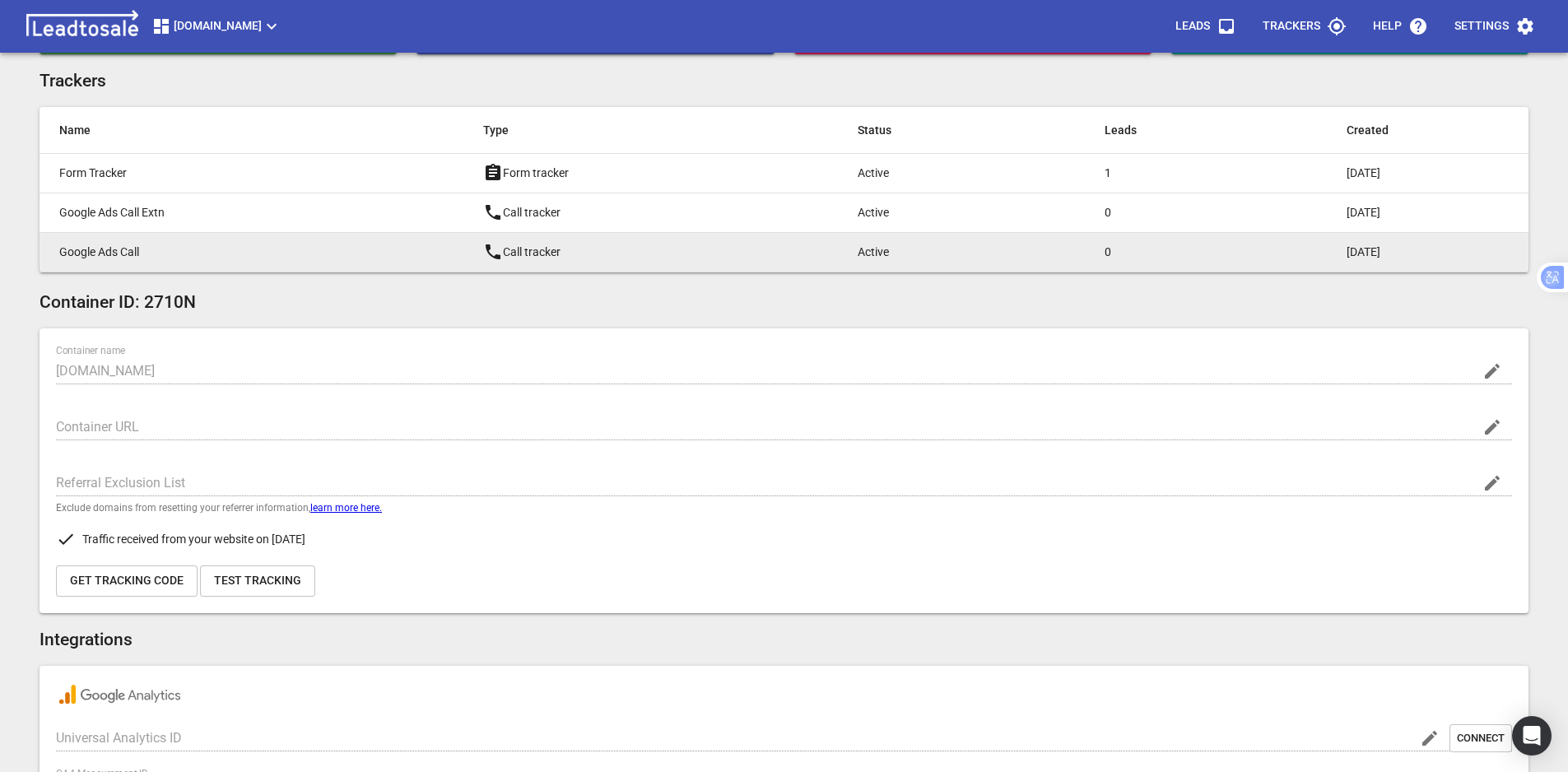
click at [250, 252] on p "Google Ads Call" at bounding box center [239, 251] width 358 height 17
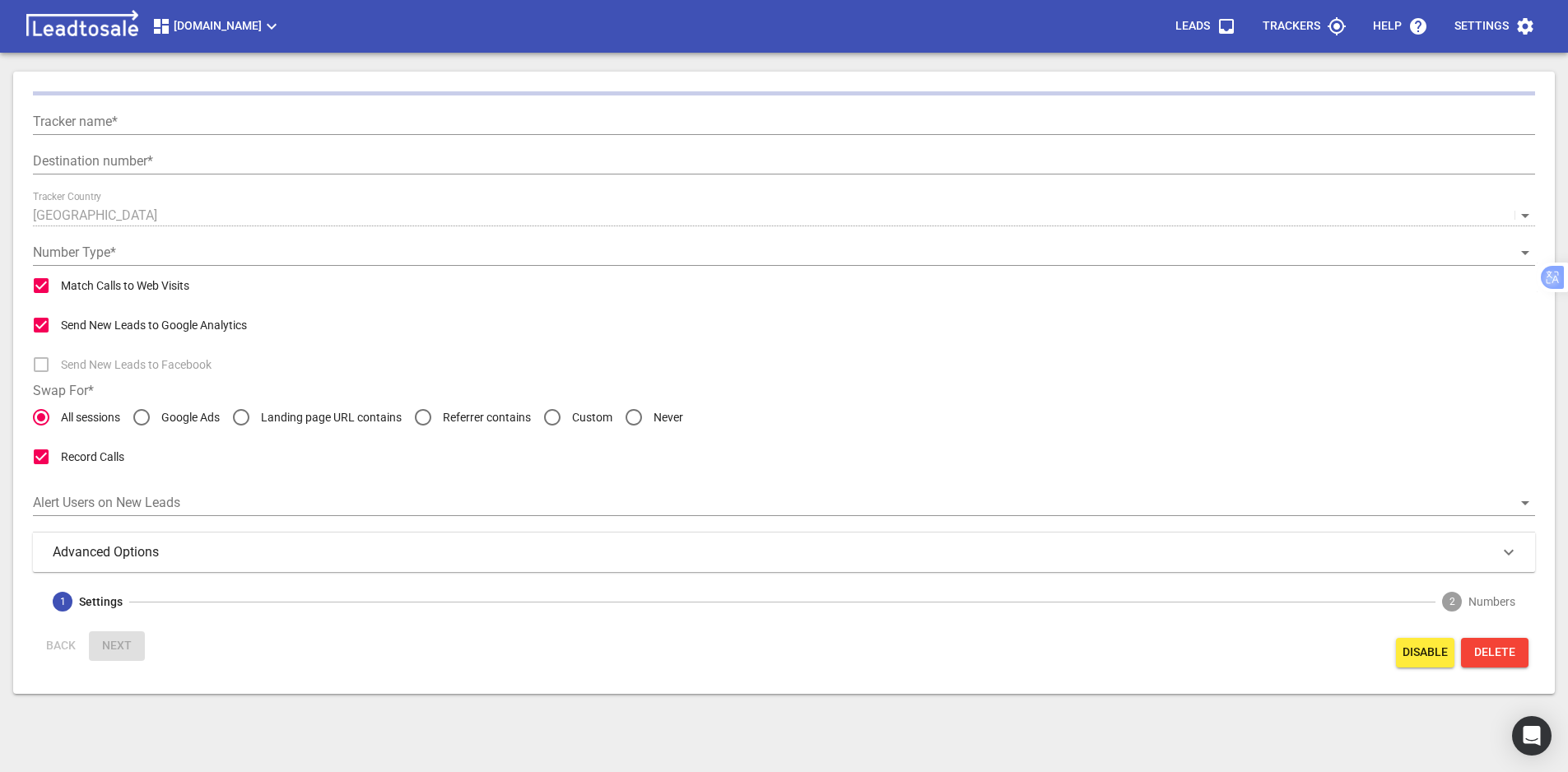
scroll to position [53, 0]
type input "Google Ads Call"
type input "[PHONE_NUMBER]"
radio input "false"
radio input "true"
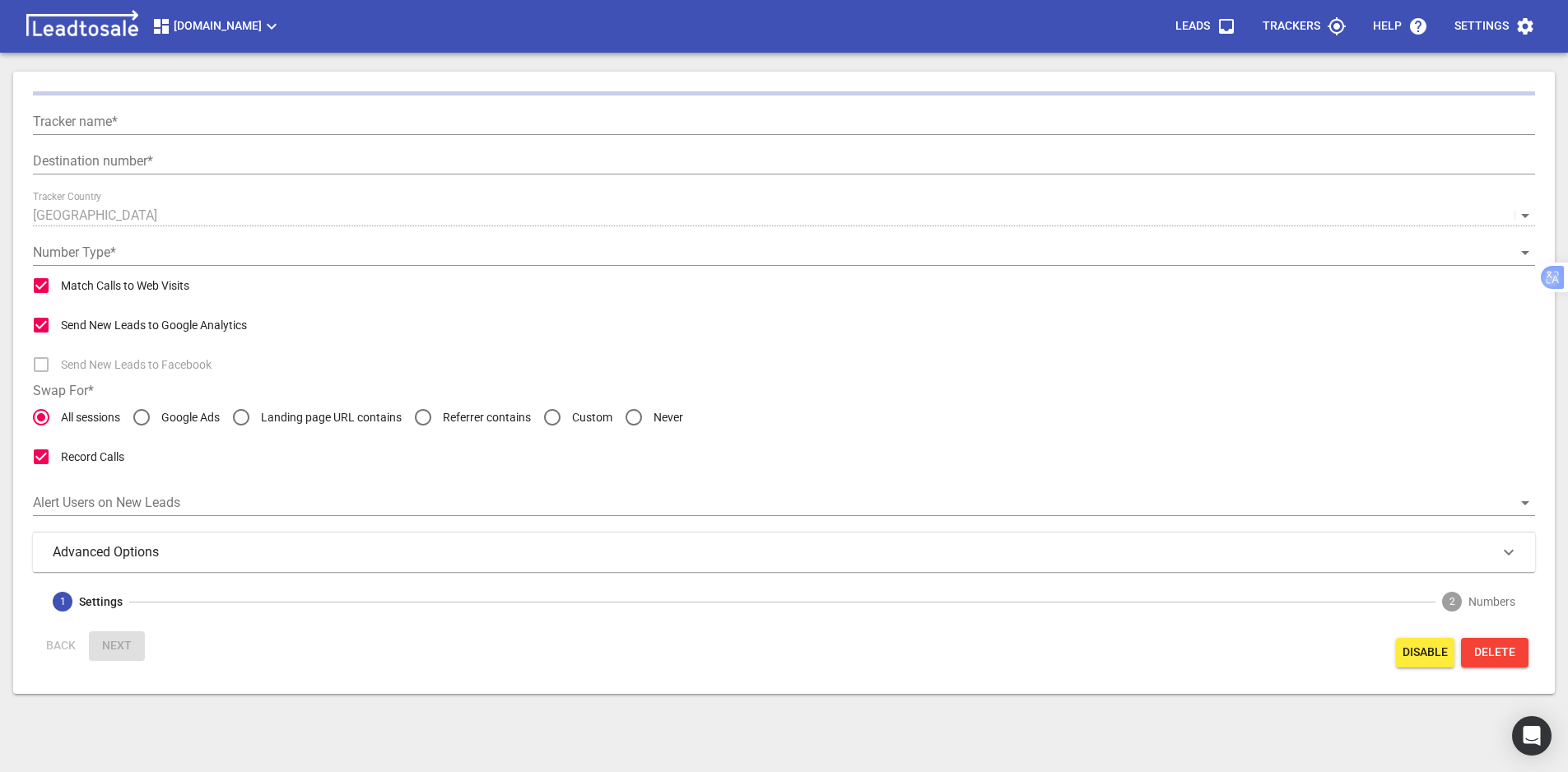
type input "Call from Google Ads"
type input "5"
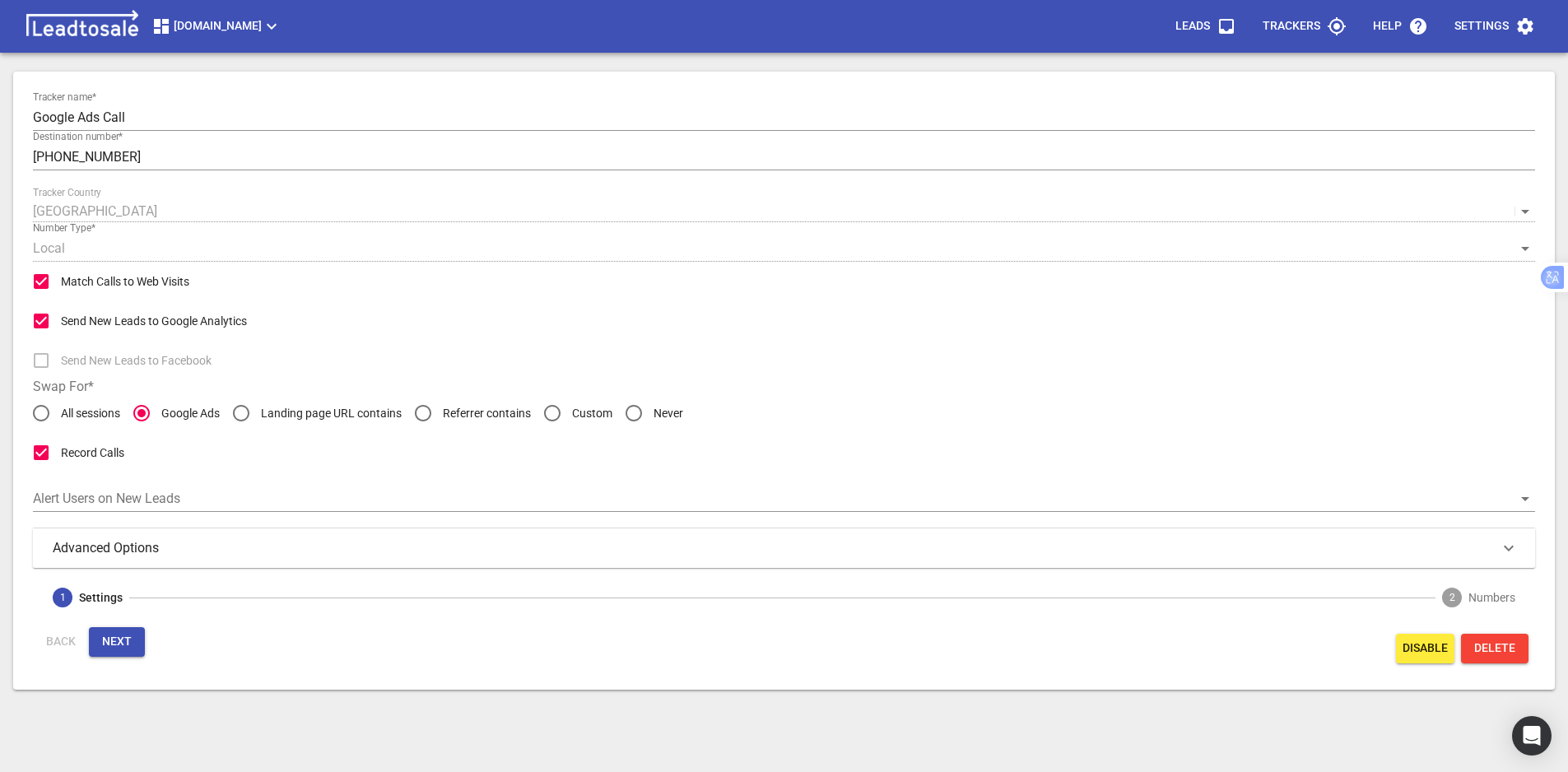
click at [124, 644] on span "Next" at bounding box center [117, 642] width 30 height 16
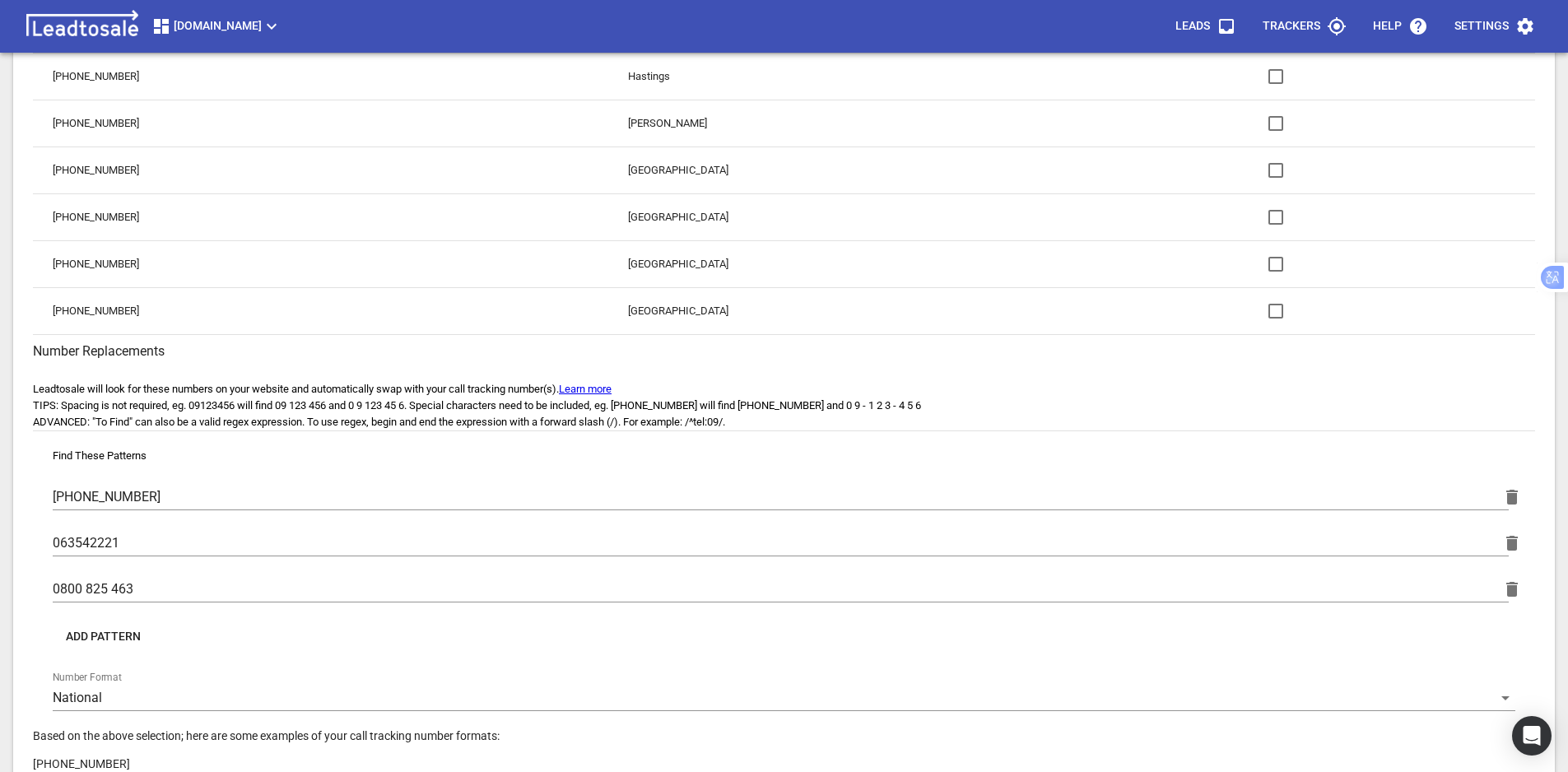
scroll to position [629, 0]
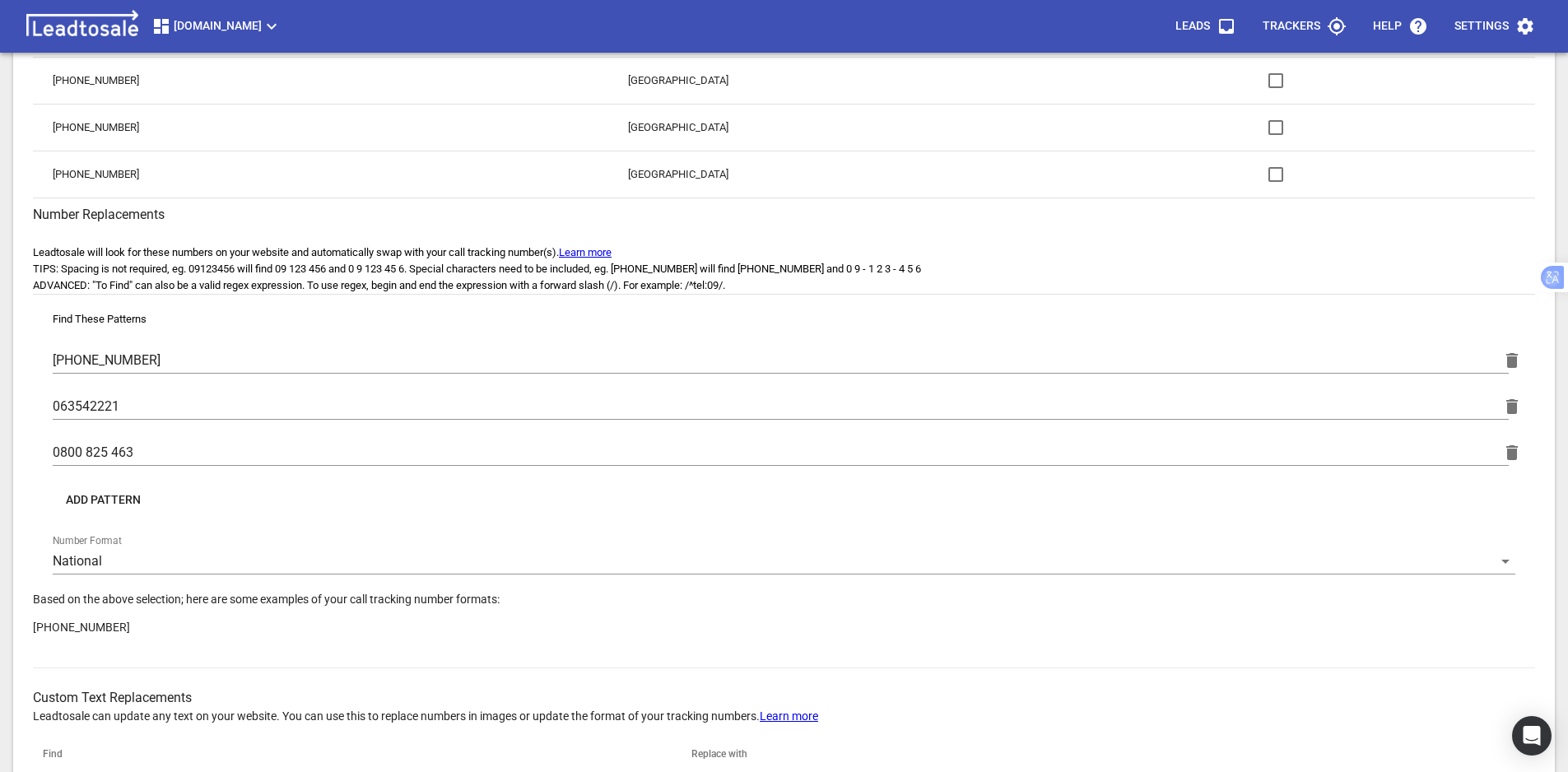
click at [99, 500] on span "Add Pattern" at bounding box center [103, 500] width 75 height 16
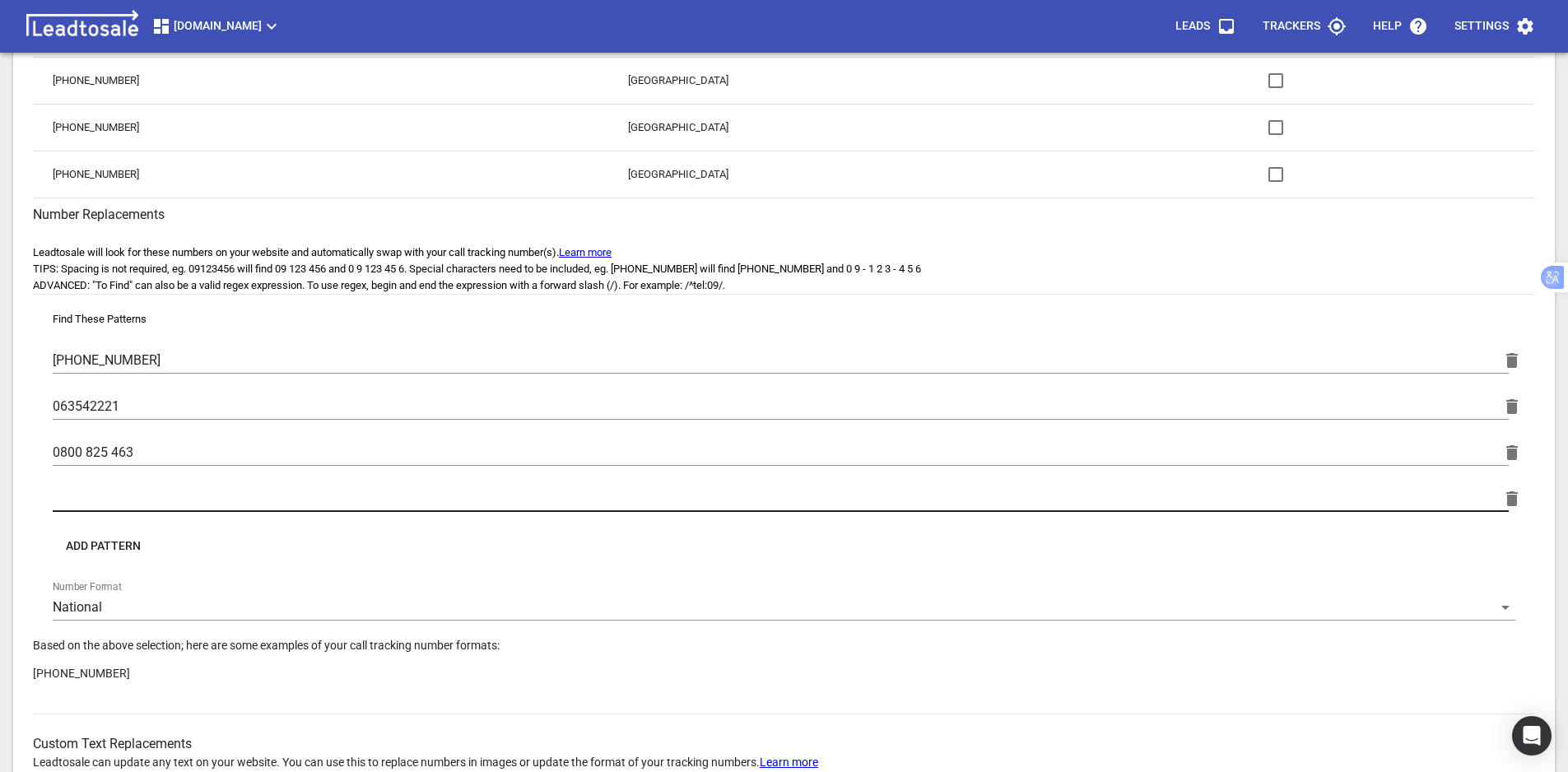
click at [101, 499] on input "text" at bounding box center [780, 498] width 1456 height 26
paste input "0800 825 463"
click at [87, 499] on input "0800 825 463" at bounding box center [780, 498] width 1456 height 26
click at [112, 495] on input "0800825 463" at bounding box center [780, 498] width 1456 height 26
click at [109, 494] on input "0800825 463" at bounding box center [780, 498] width 1456 height 26
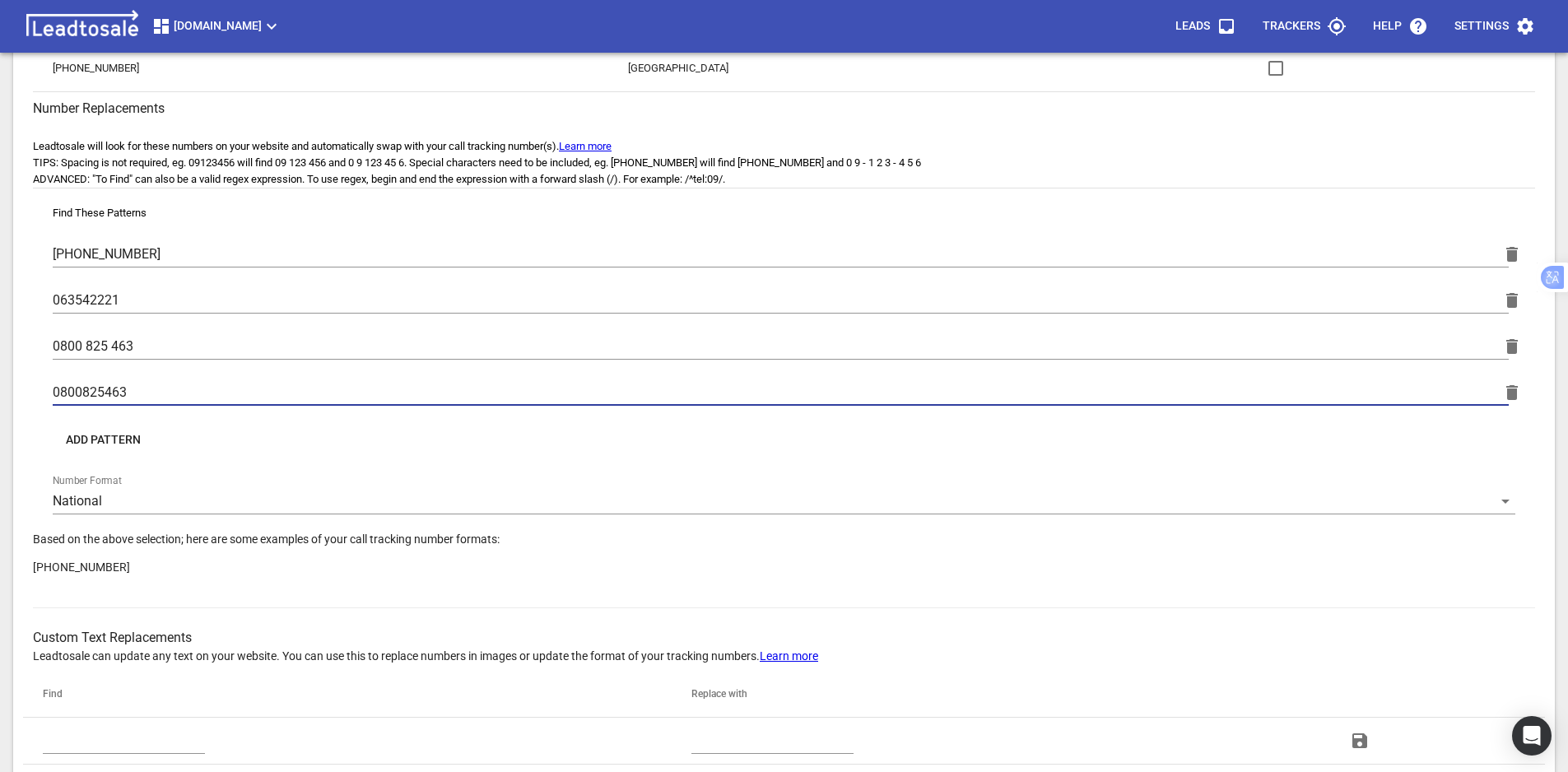
scroll to position [847, 0]
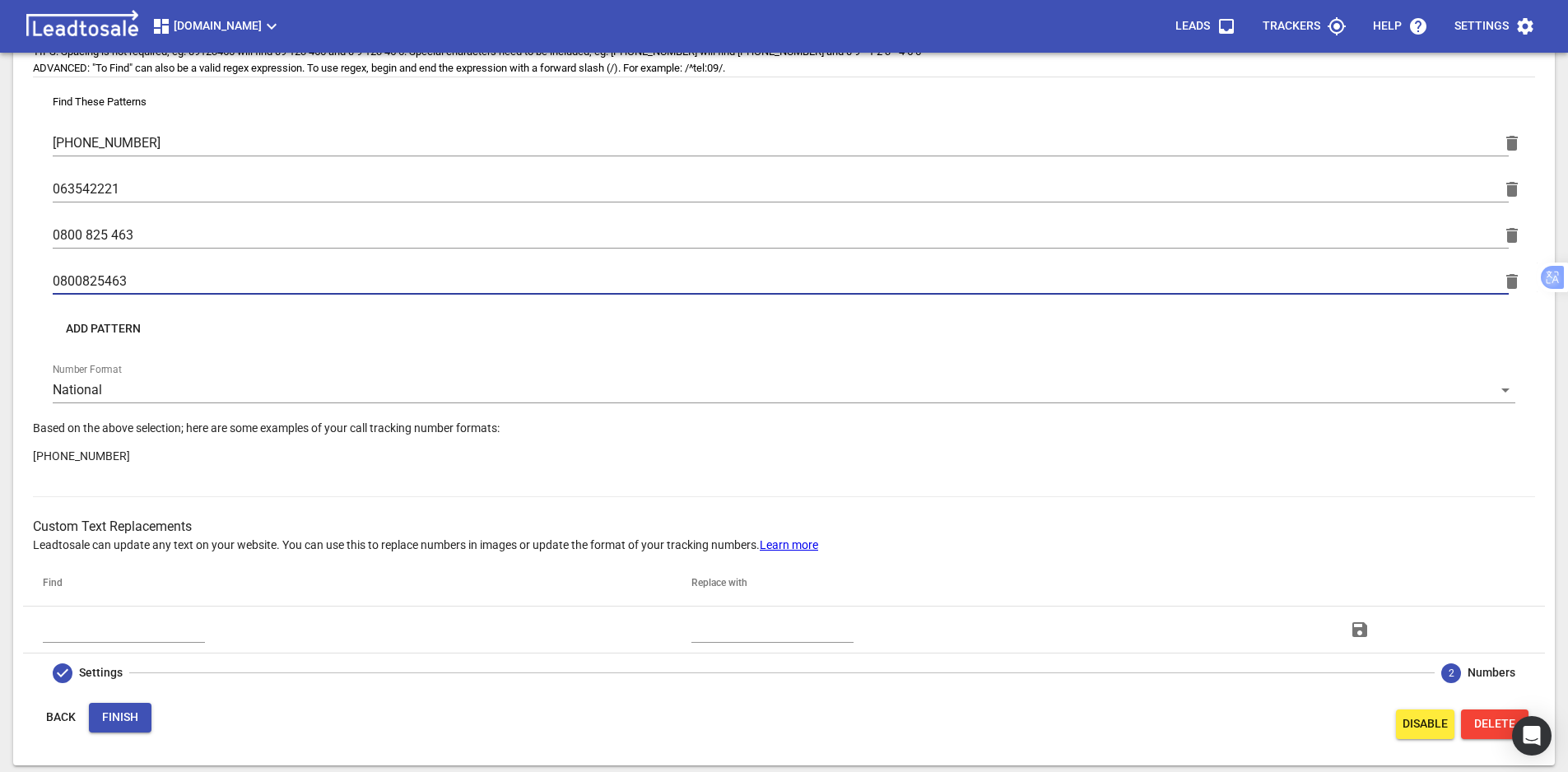
drag, startPoint x: 63, startPoint y: 281, endPoint x: 7, endPoint y: 283, distance: 56.0
click at [7, 283] on div "Search Numbers Query Search by area code, prefix, or characters you want in you…" at bounding box center [784, 21] width 1555 height 1500
type input "0800825463"
click at [135, 711] on span "Finish" at bounding box center [120, 718] width 36 height 16
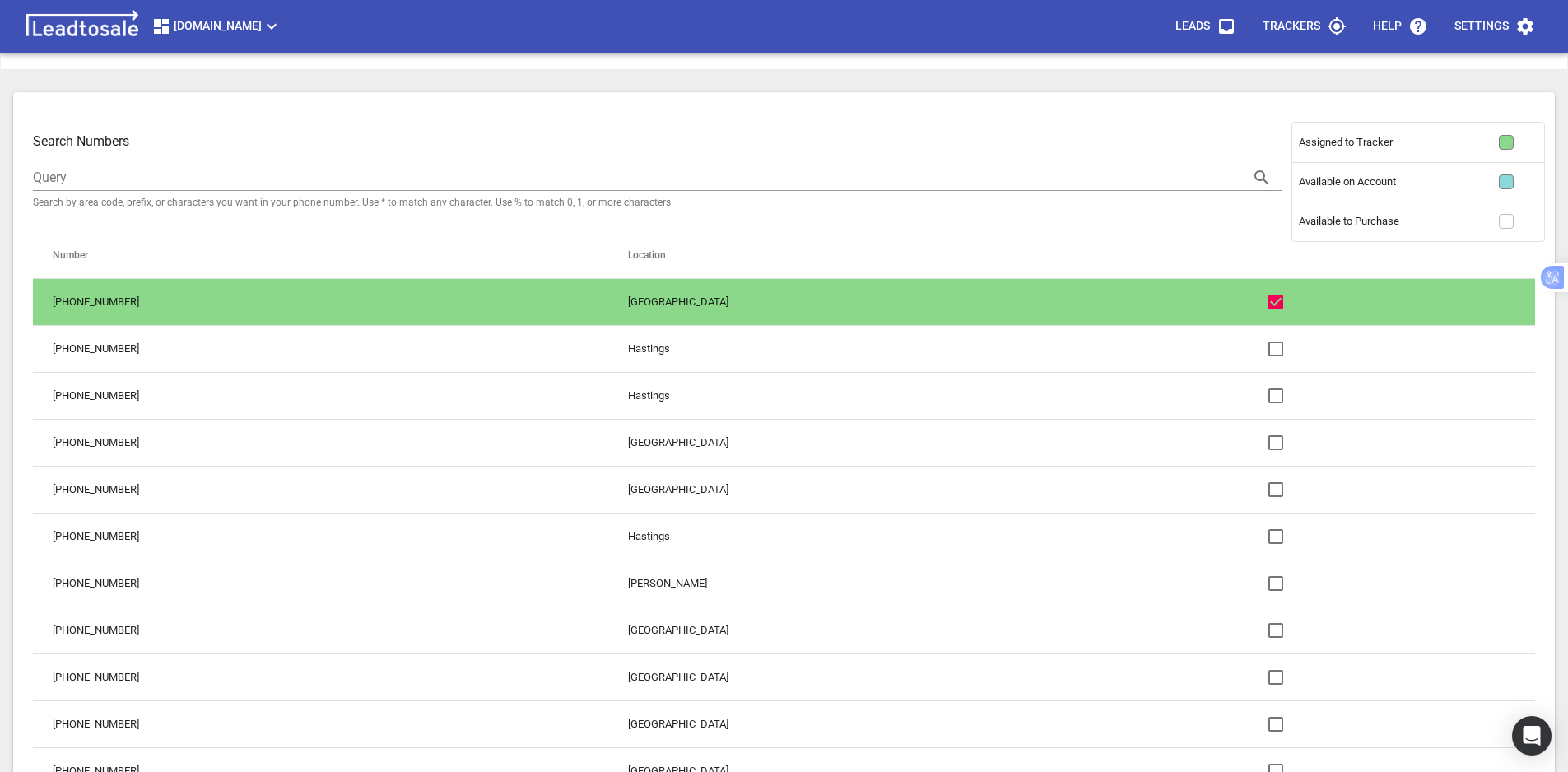
scroll to position [0, 0]
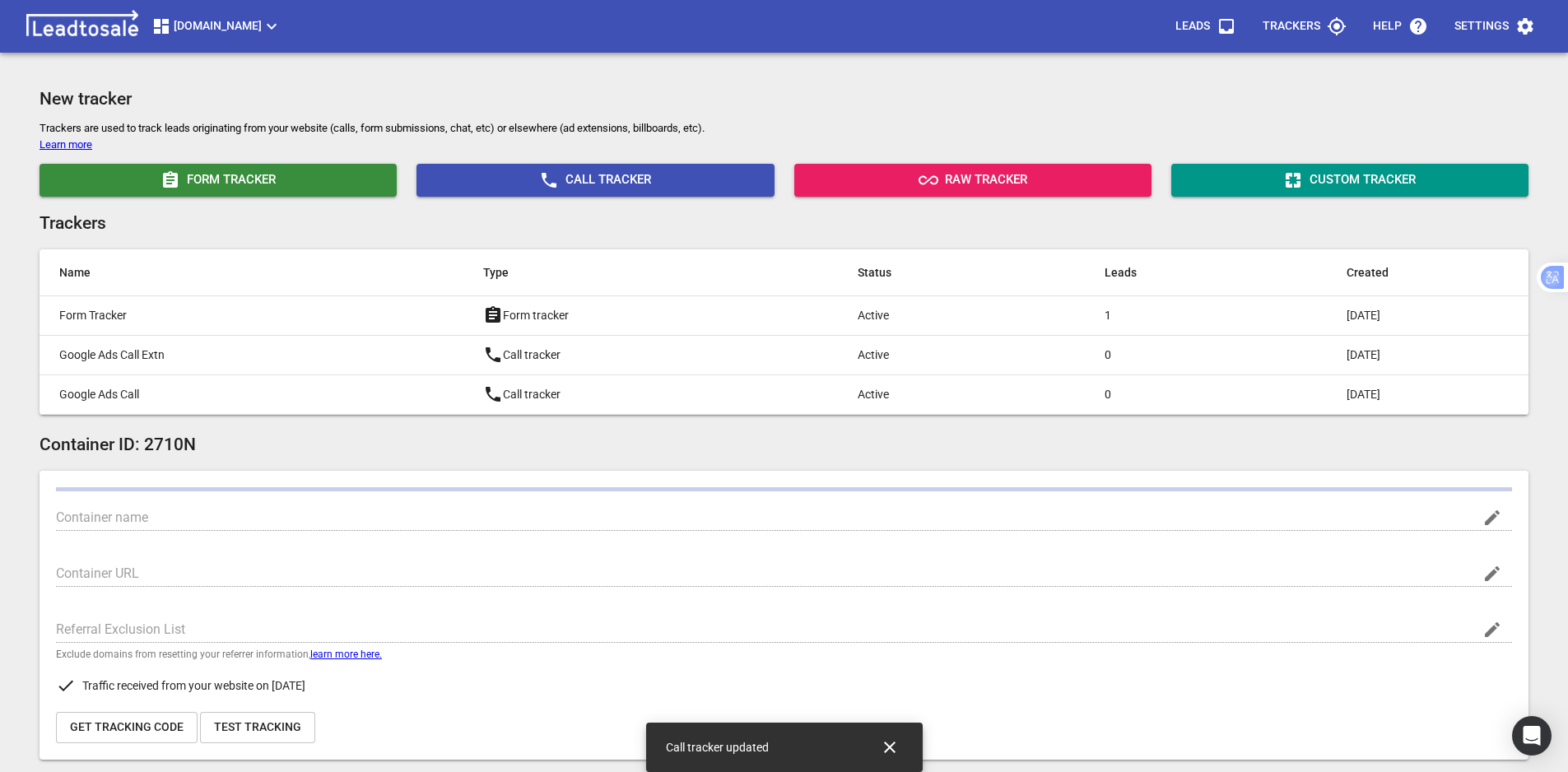
type input "[DOMAIN_NAME]"
type input "G-2E9S8RC6EW"
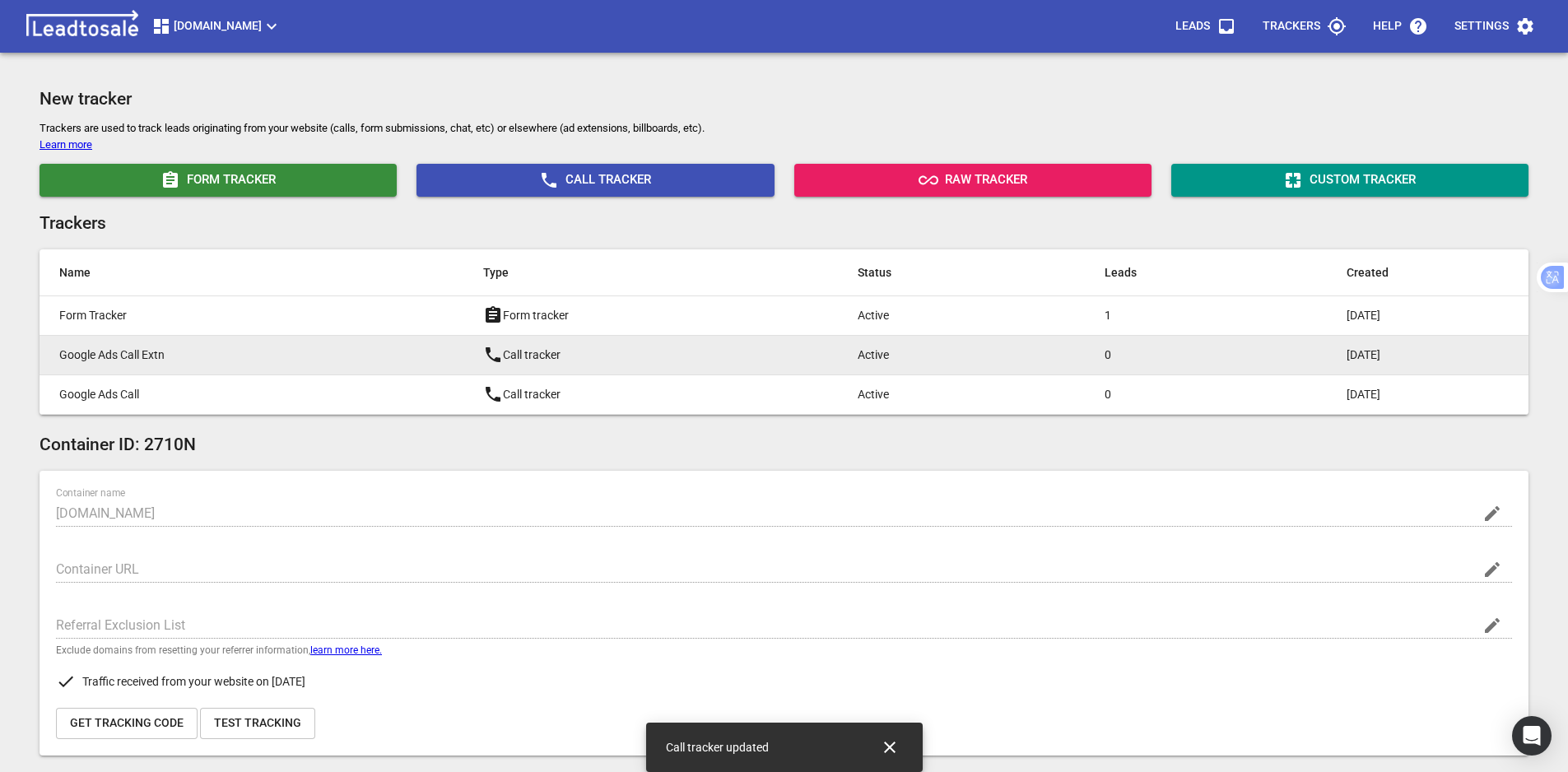
click at [213, 361] on p "Google Ads Call Extn" at bounding box center [239, 354] width 358 height 17
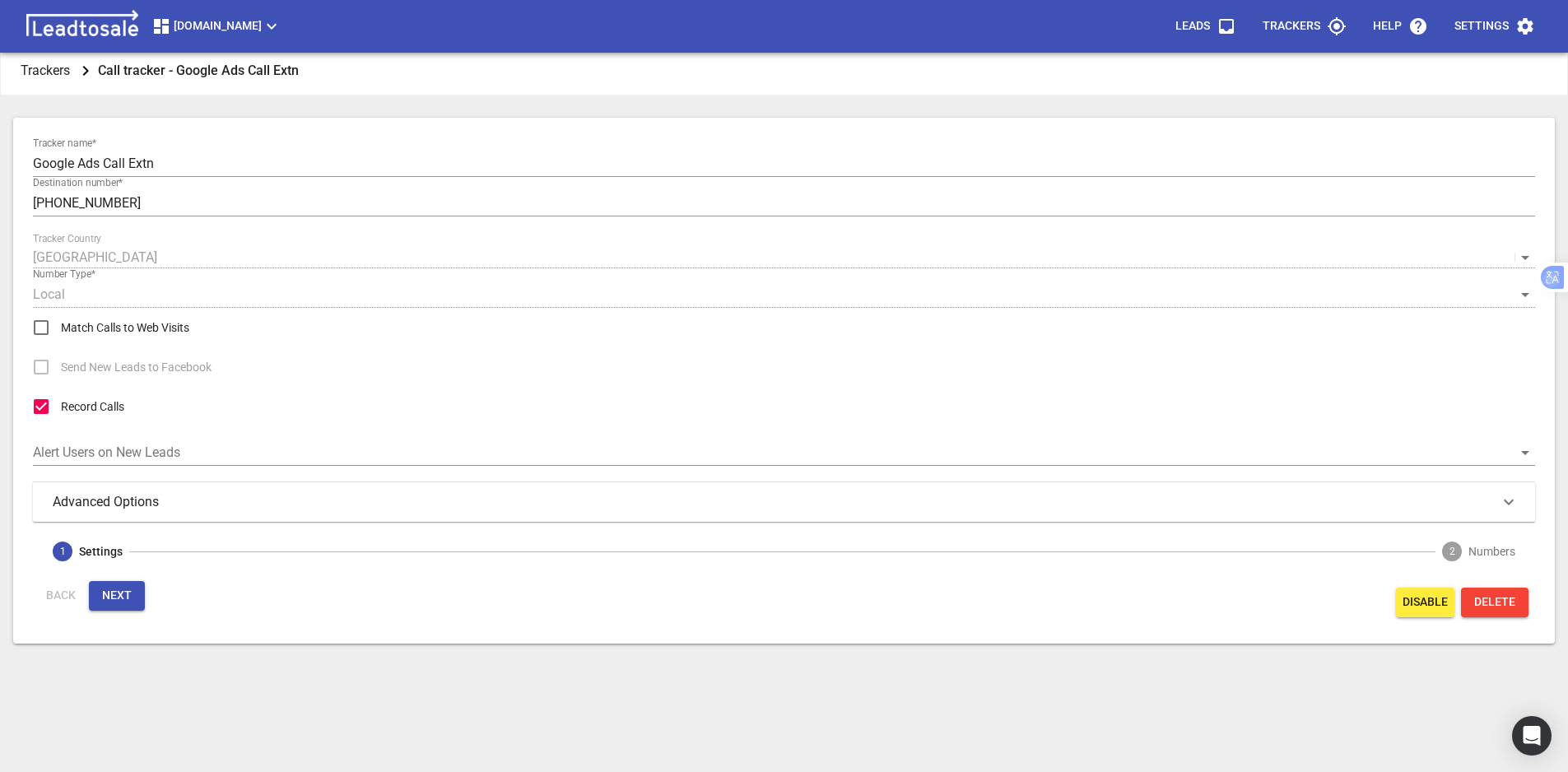
scroll to position [53, 0]
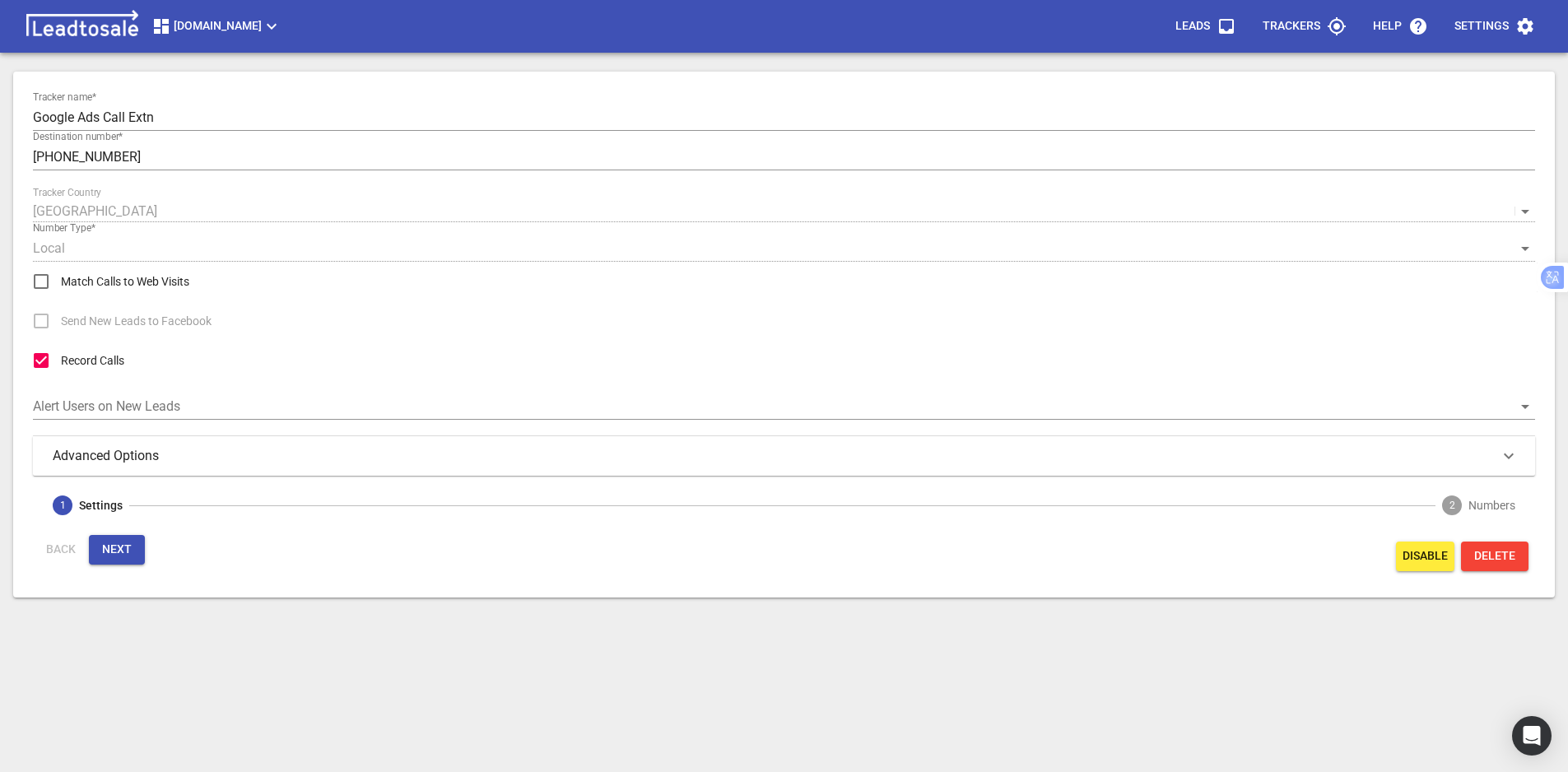
click at [130, 560] on button "Next" at bounding box center [117, 550] width 56 height 30
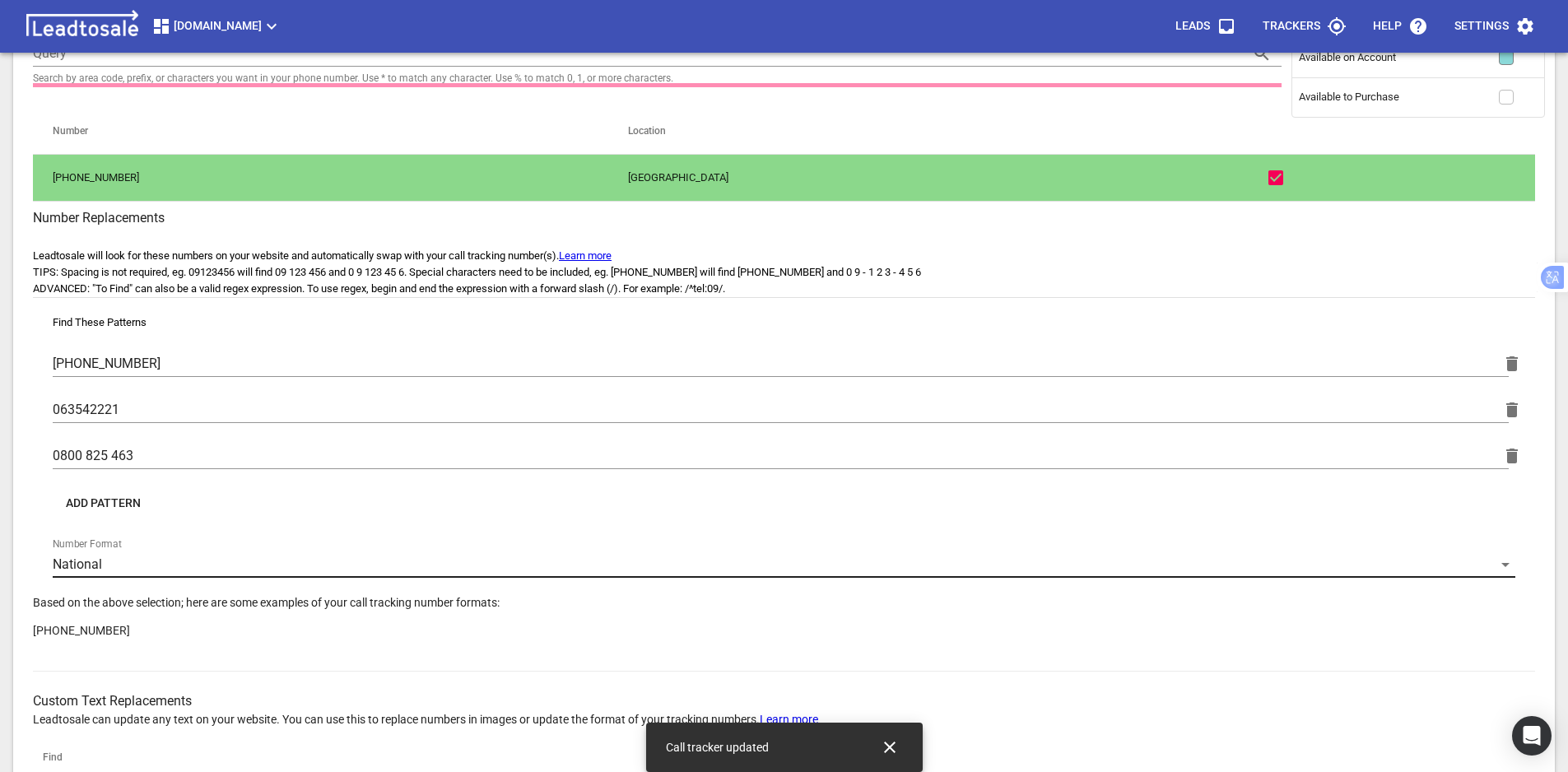
scroll to position [218, 0]
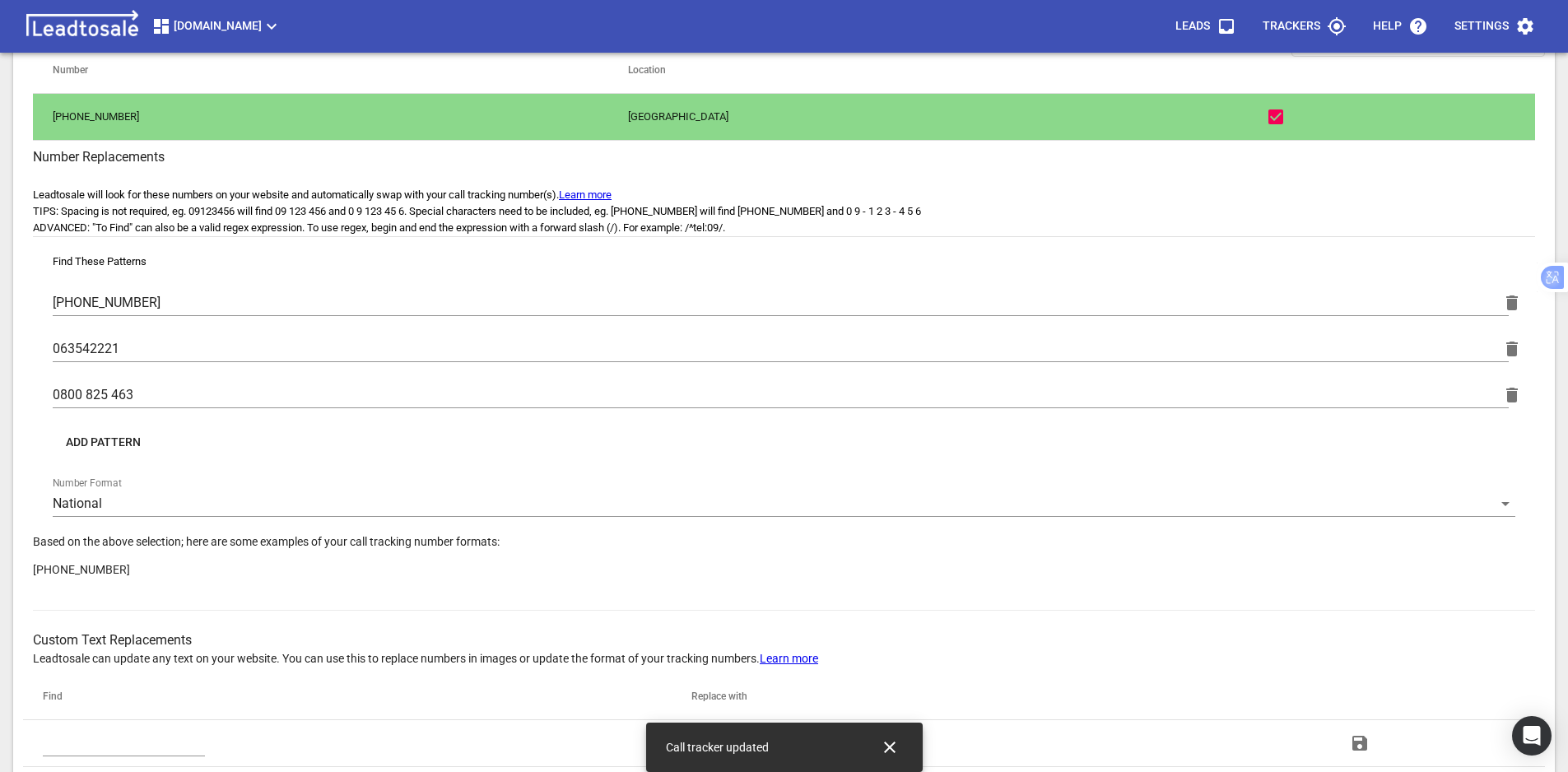
click at [90, 442] on span "Add Pattern" at bounding box center [103, 443] width 75 height 16
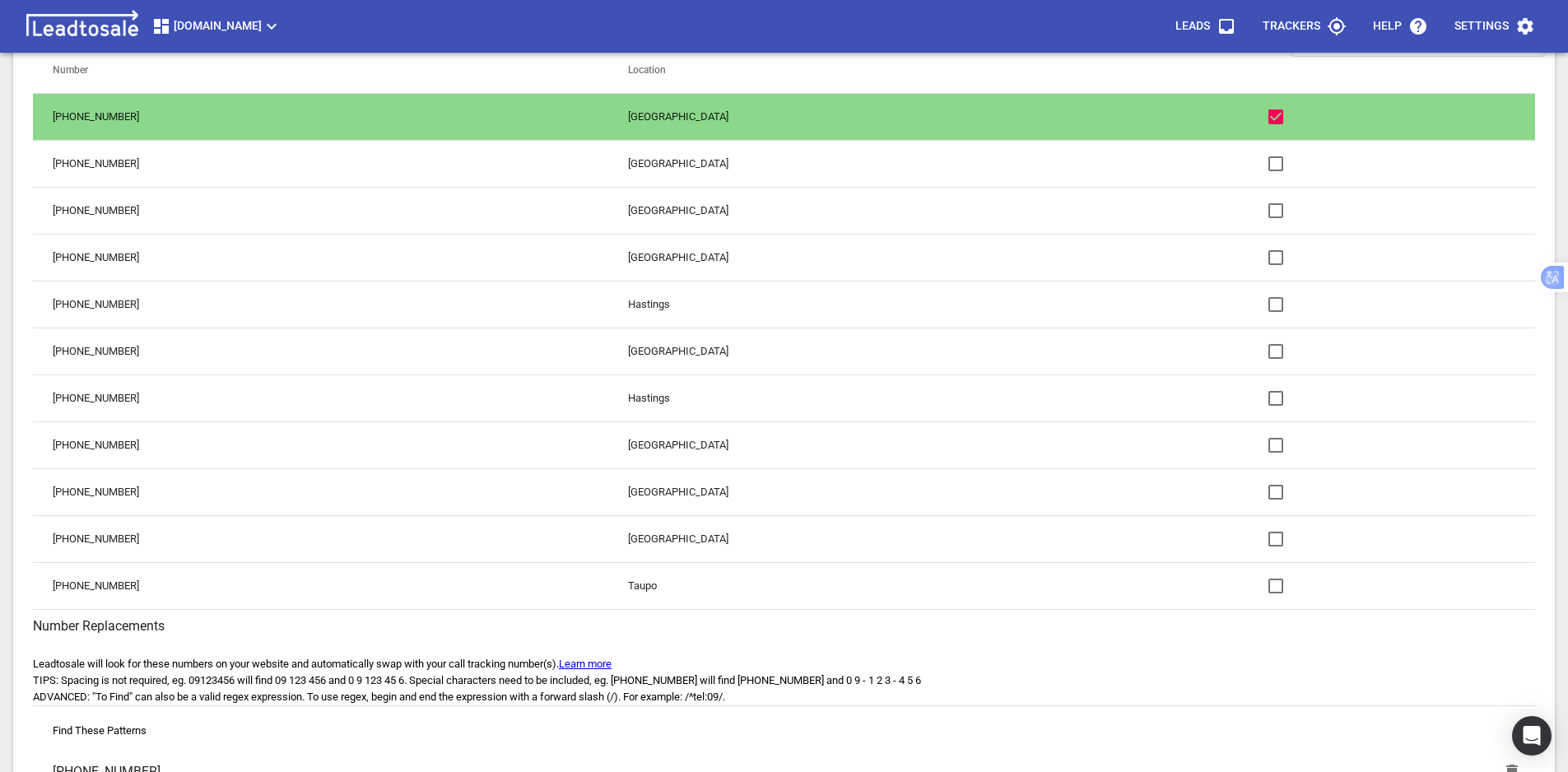
click at [145, 447] on td "[PHONE_NUMBER]" at bounding box center [320, 445] width 575 height 47
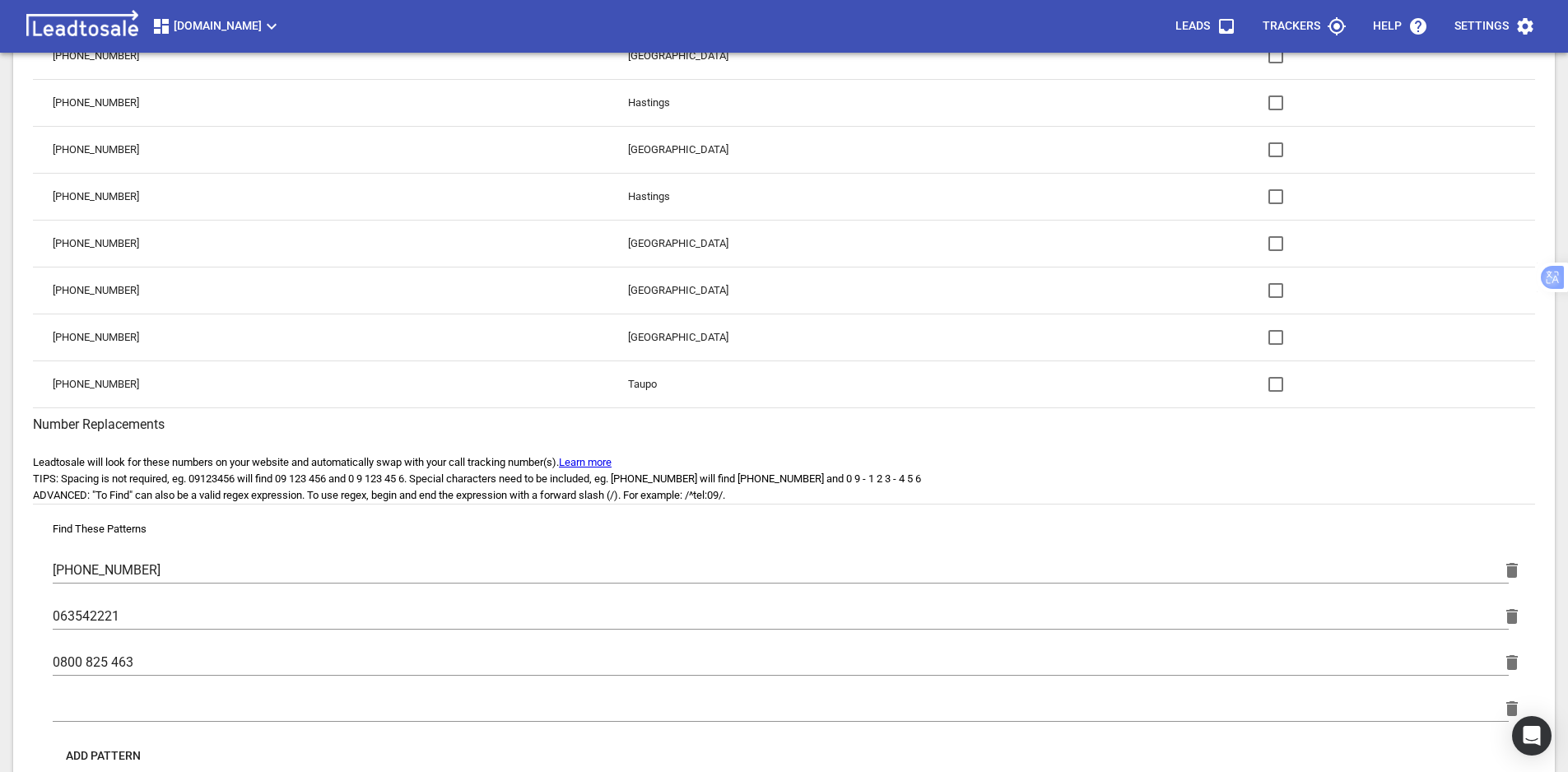
scroll to position [547, 0]
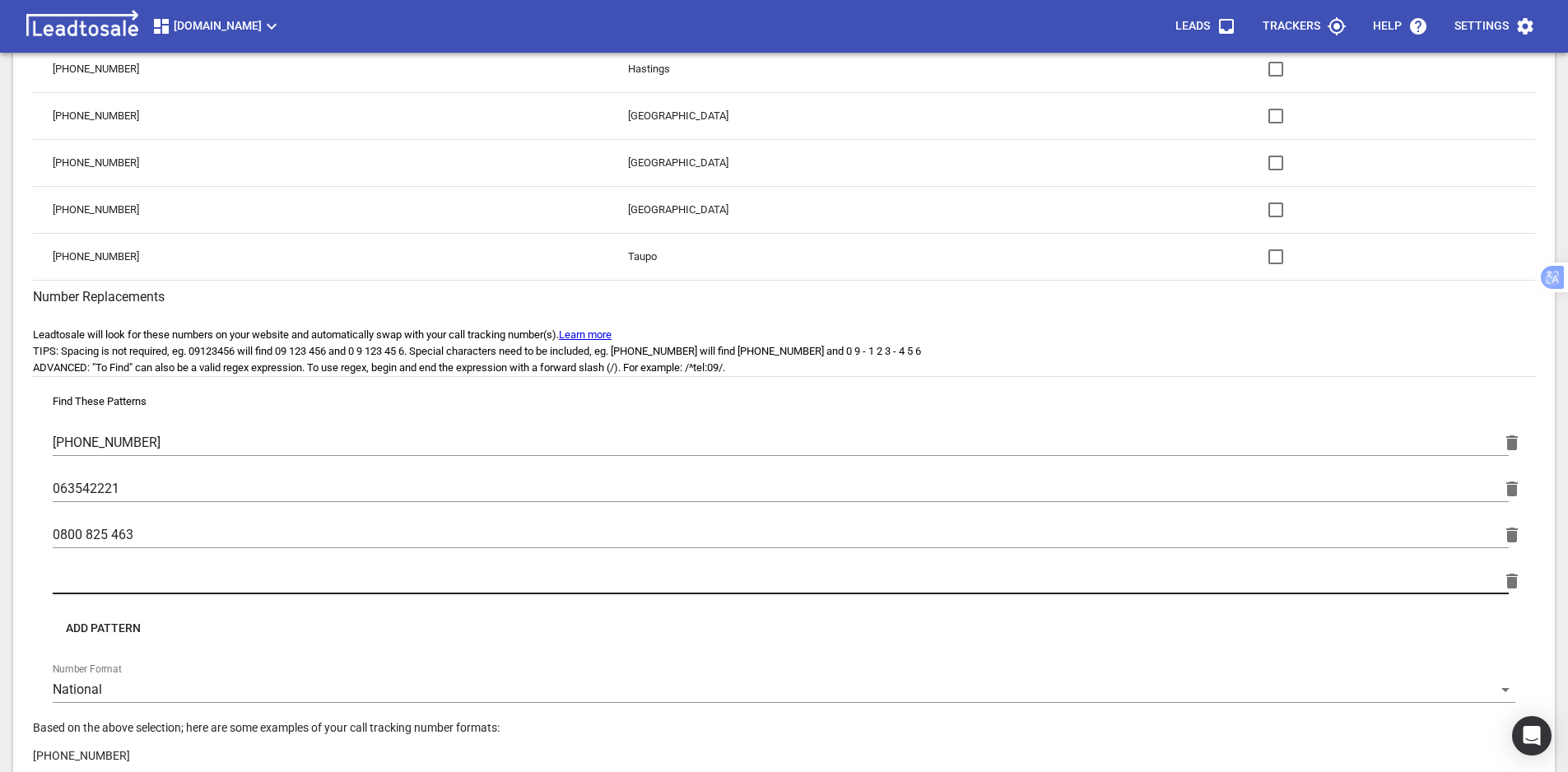
click at [114, 570] on input "text" at bounding box center [780, 580] width 1456 height 26
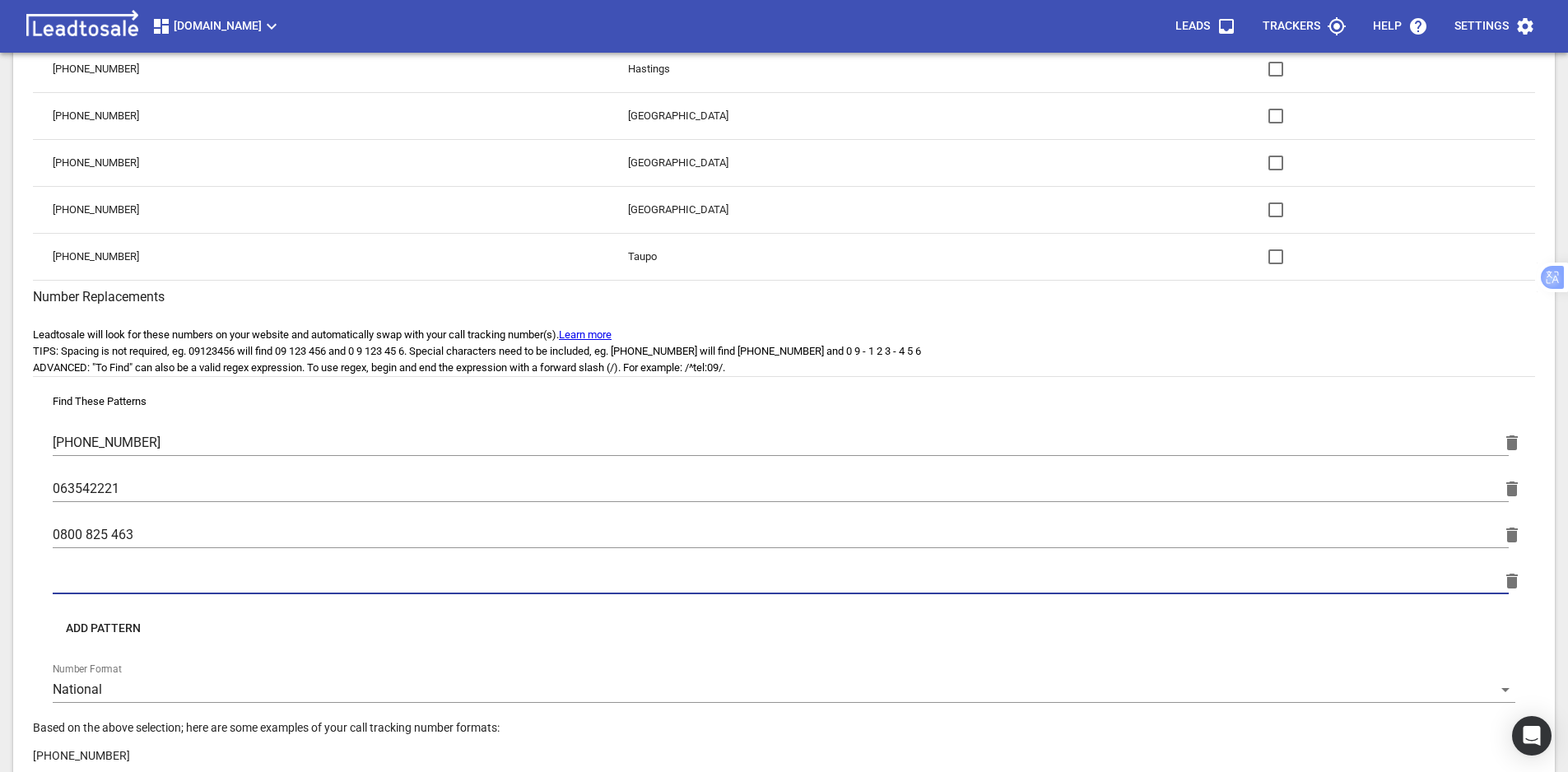
paste input "0800825463"
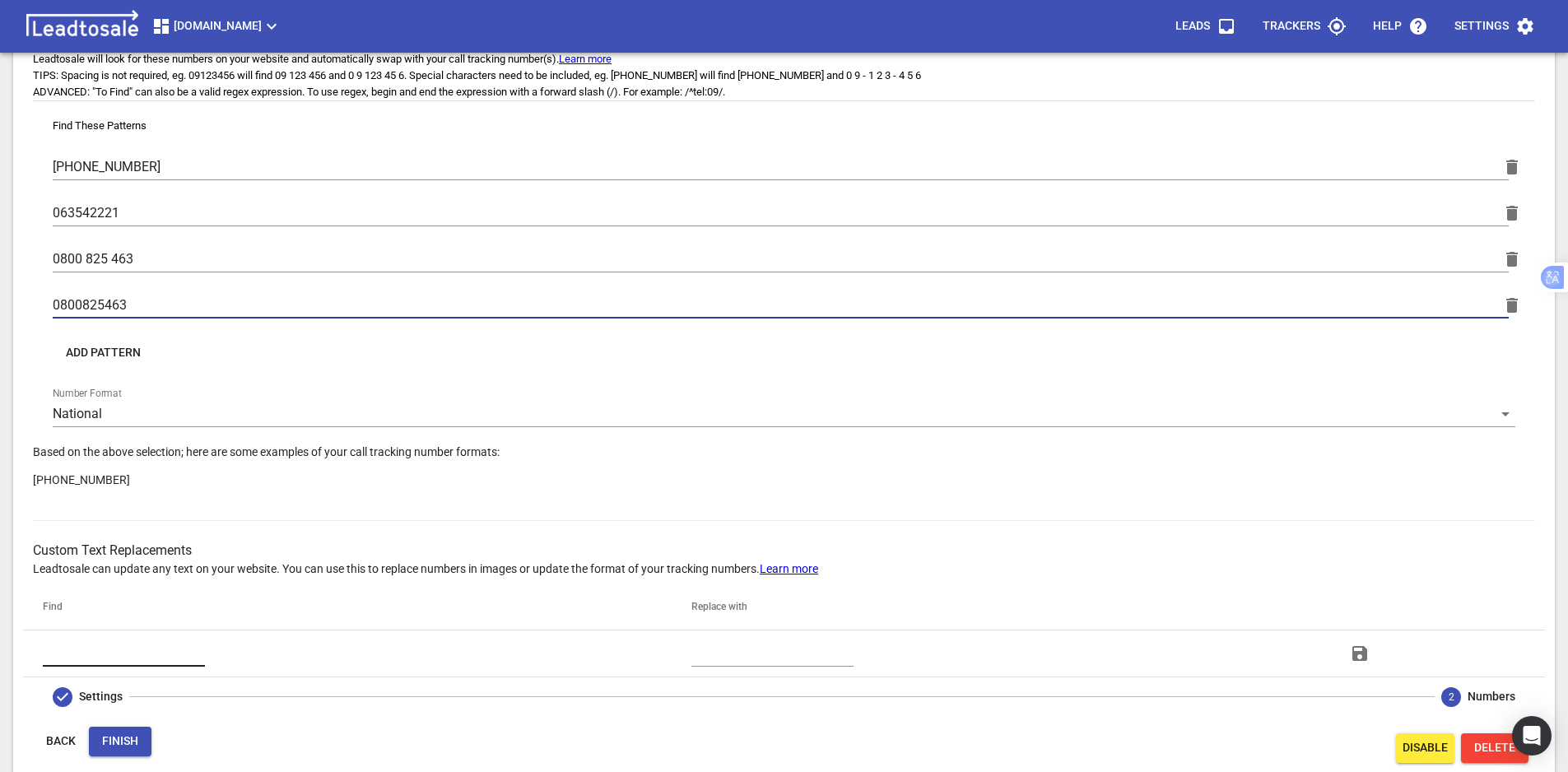
scroll to position [847, 0]
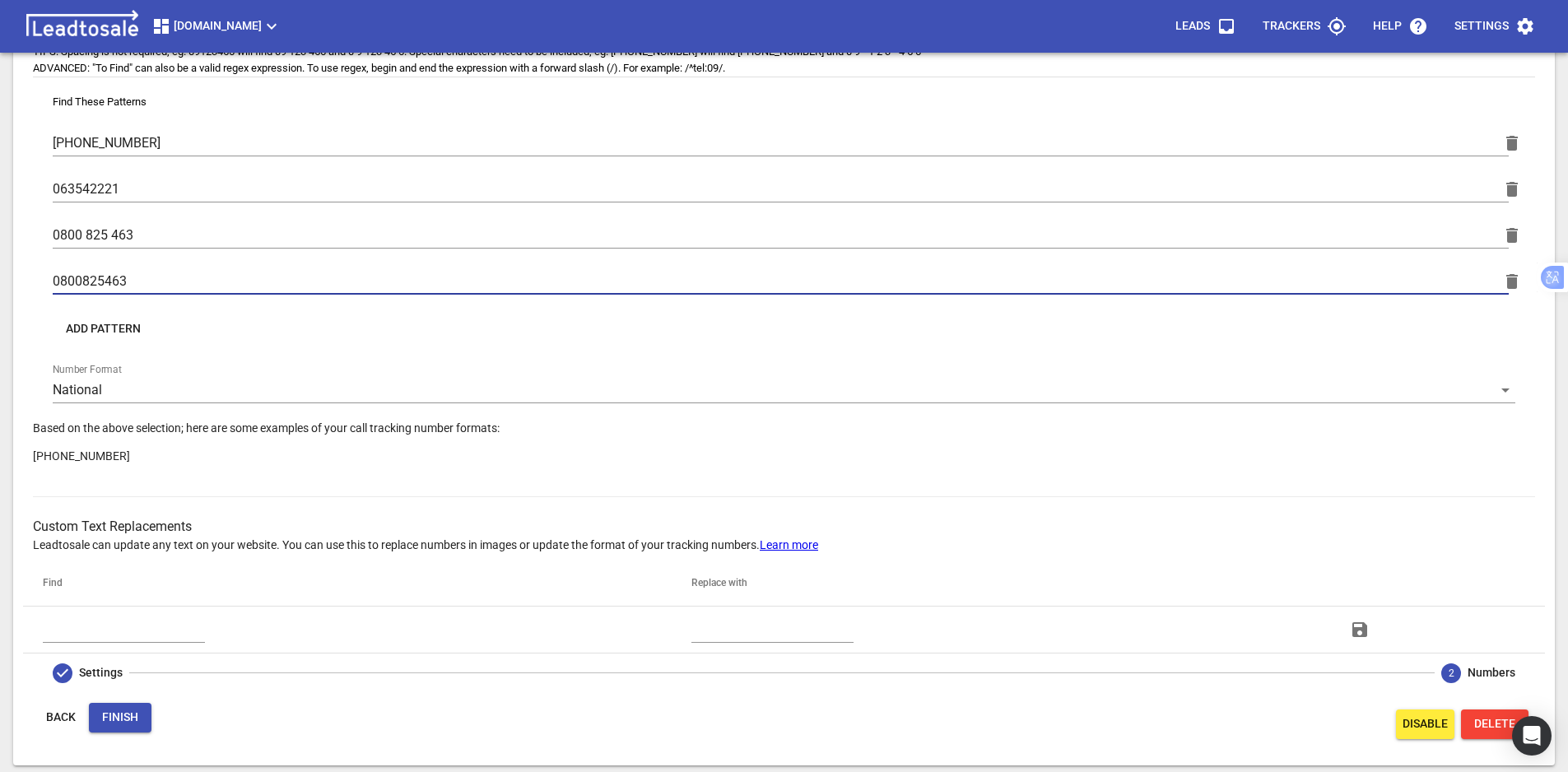
type input "0800825463"
click at [128, 714] on span "Finish" at bounding box center [120, 718] width 36 height 16
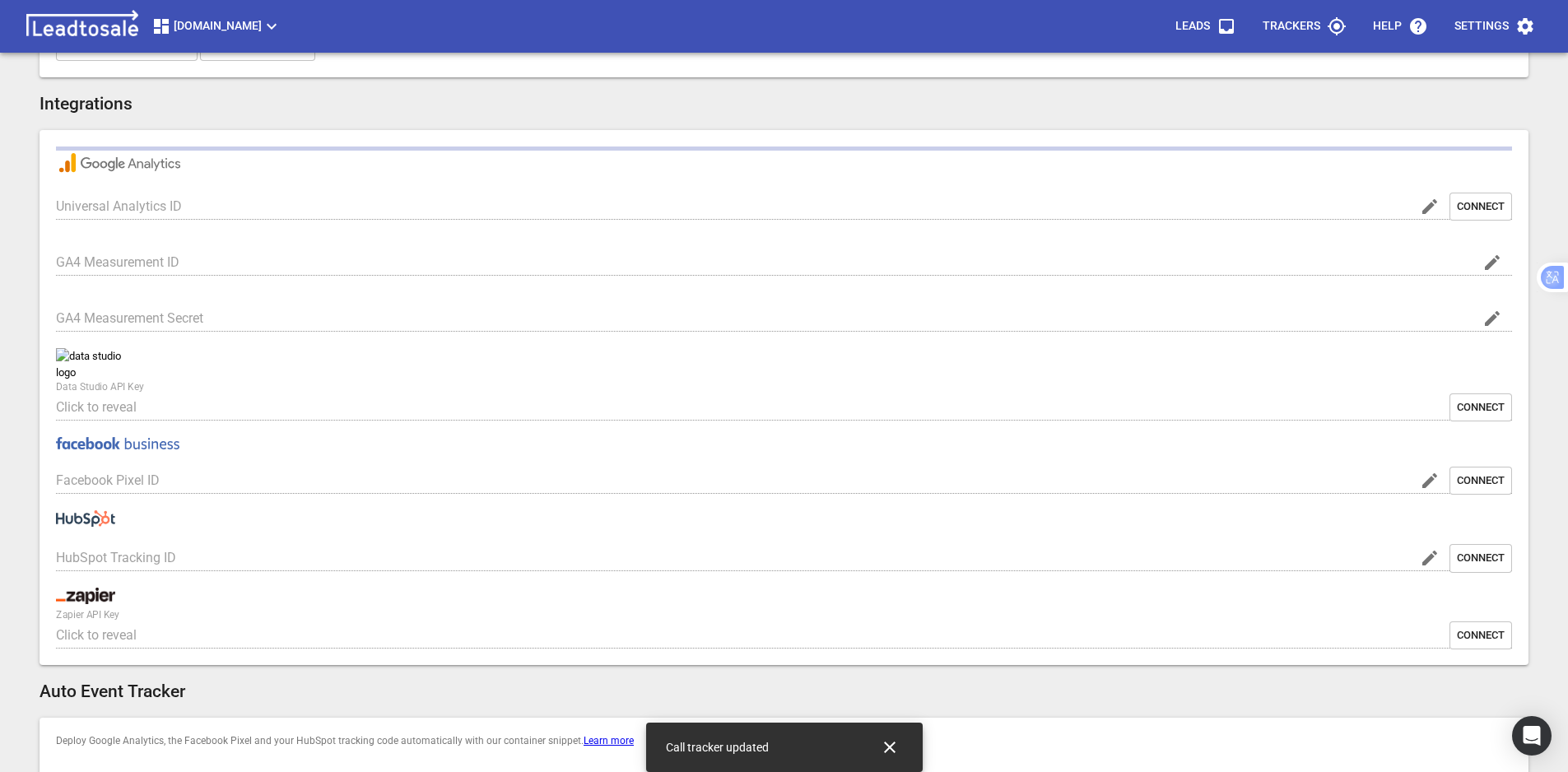
type input "[DOMAIN_NAME]"
type input "G-2E9S8RC6EW"
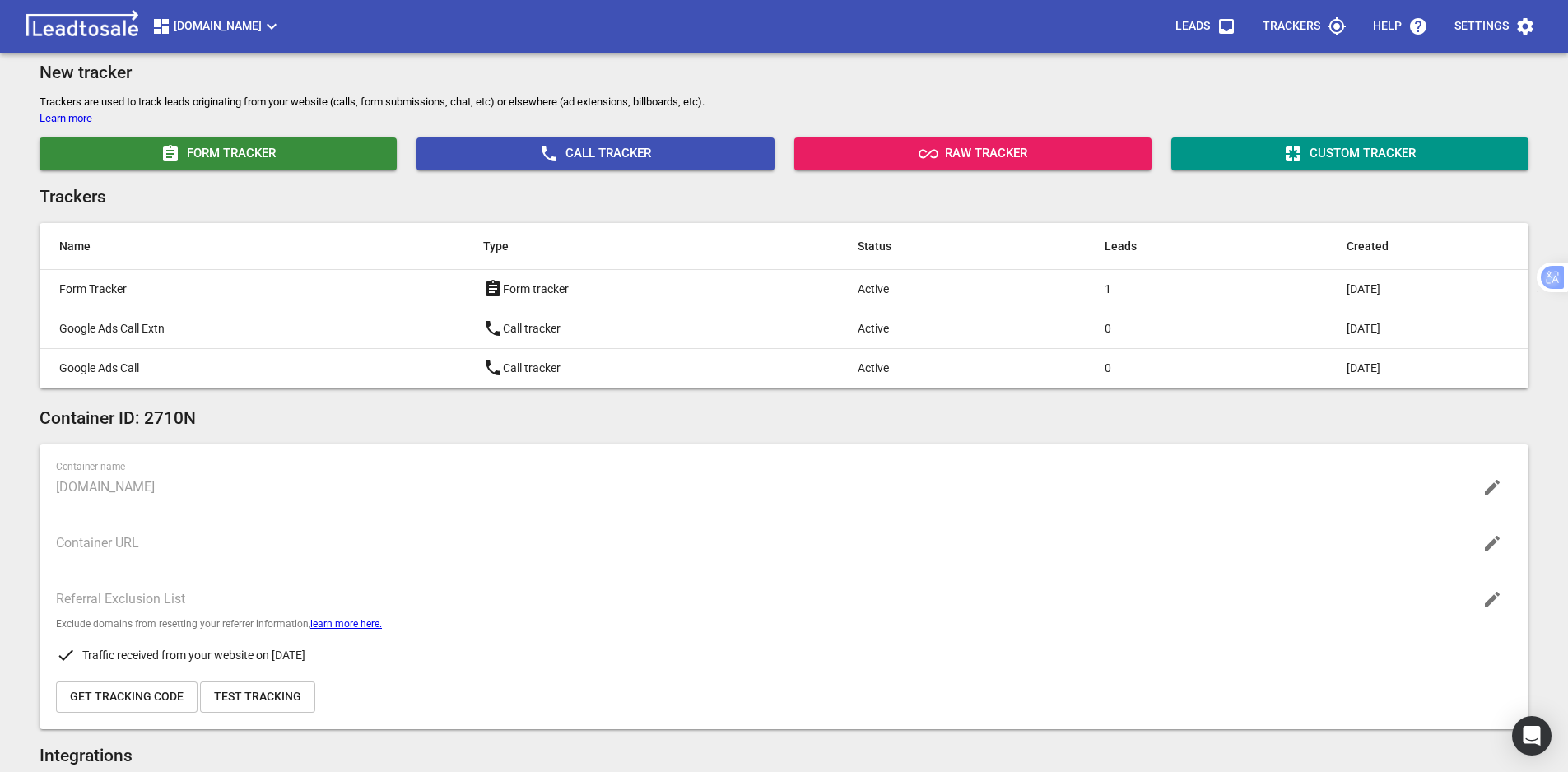
scroll to position [20, 0]
